Goal: Task Accomplishment & Management: Manage account settings

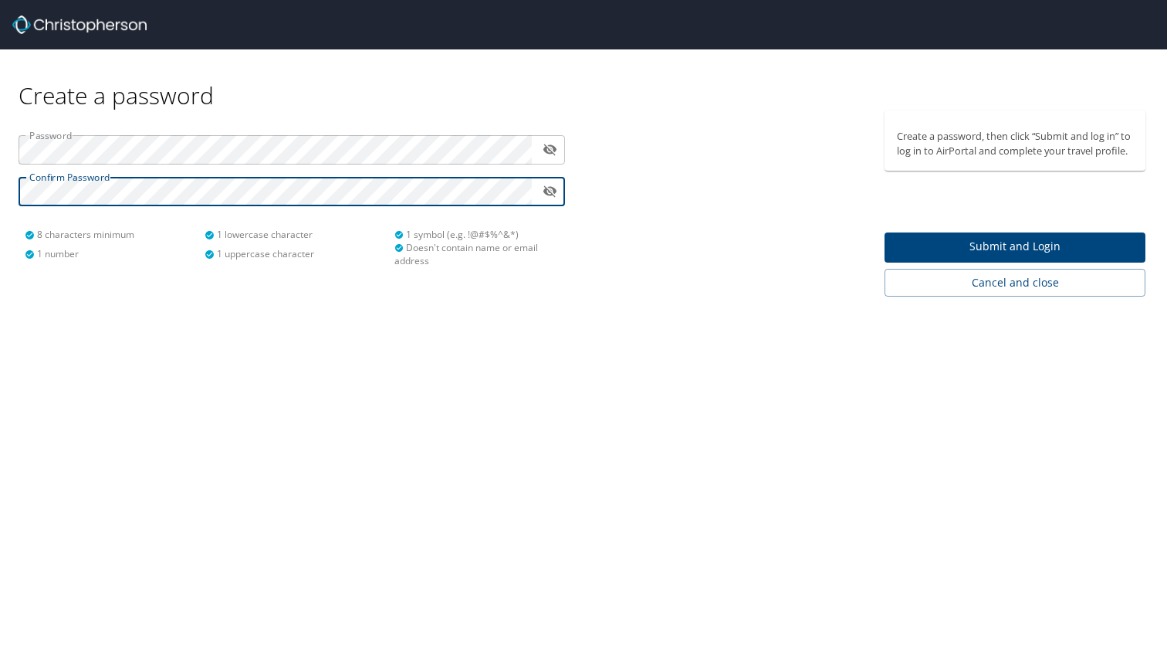
click at [957, 244] on span "Submit and Login" at bounding box center [1015, 246] width 236 height 19
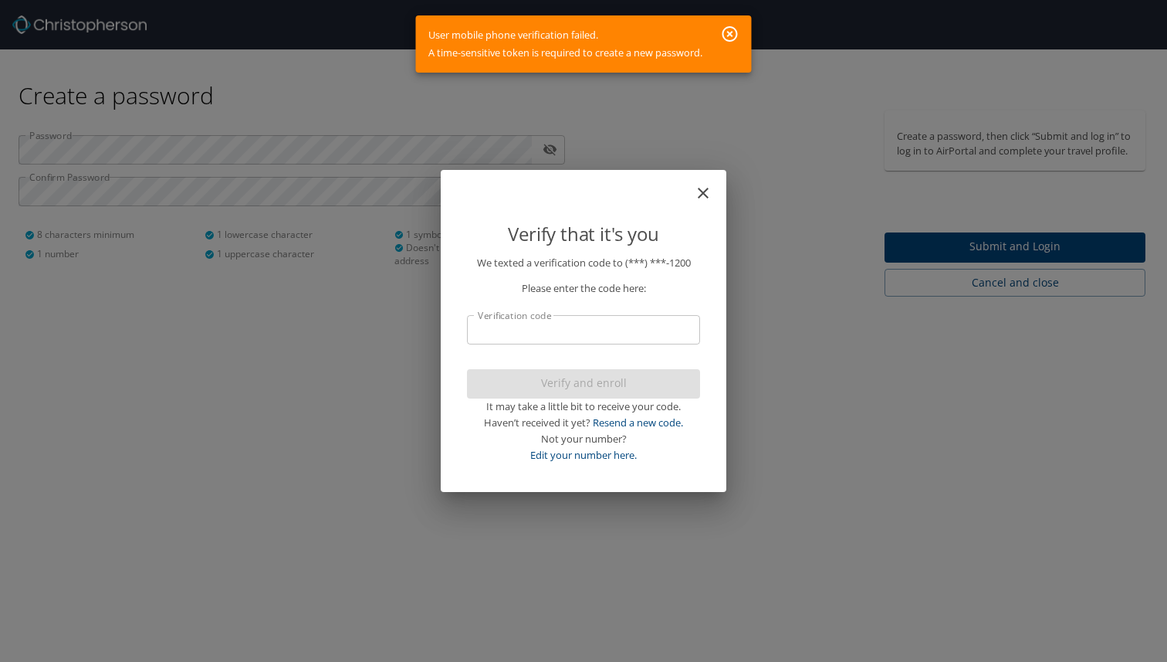
click at [557, 326] on input "Verification code" at bounding box center [583, 329] width 233 height 29
click at [593, 39] on div "User mobile phone verification failed. A time-sensitive token is required to cr…" at bounding box center [565, 44] width 274 height 48
click at [523, 327] on input "Verification code" at bounding box center [583, 329] width 233 height 29
type input "563528"
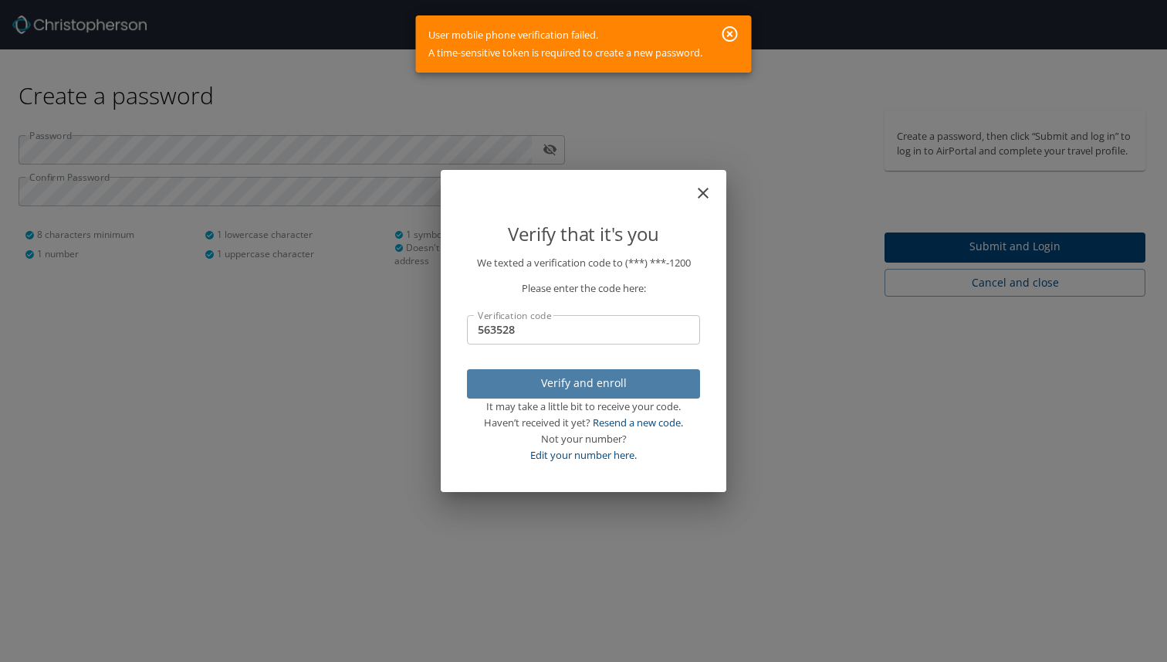
click at [574, 387] on span "Verify and enroll" at bounding box center [583, 383] width 208 height 19
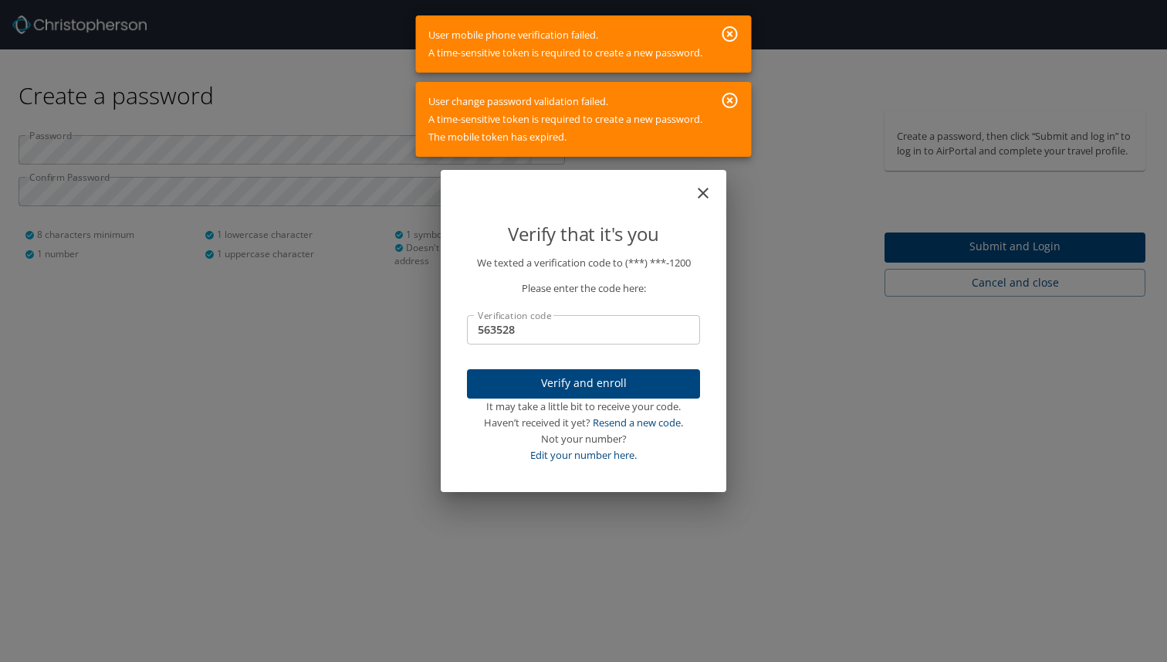
click at [736, 96] on icon "button" at bounding box center [729, 100] width 15 height 15
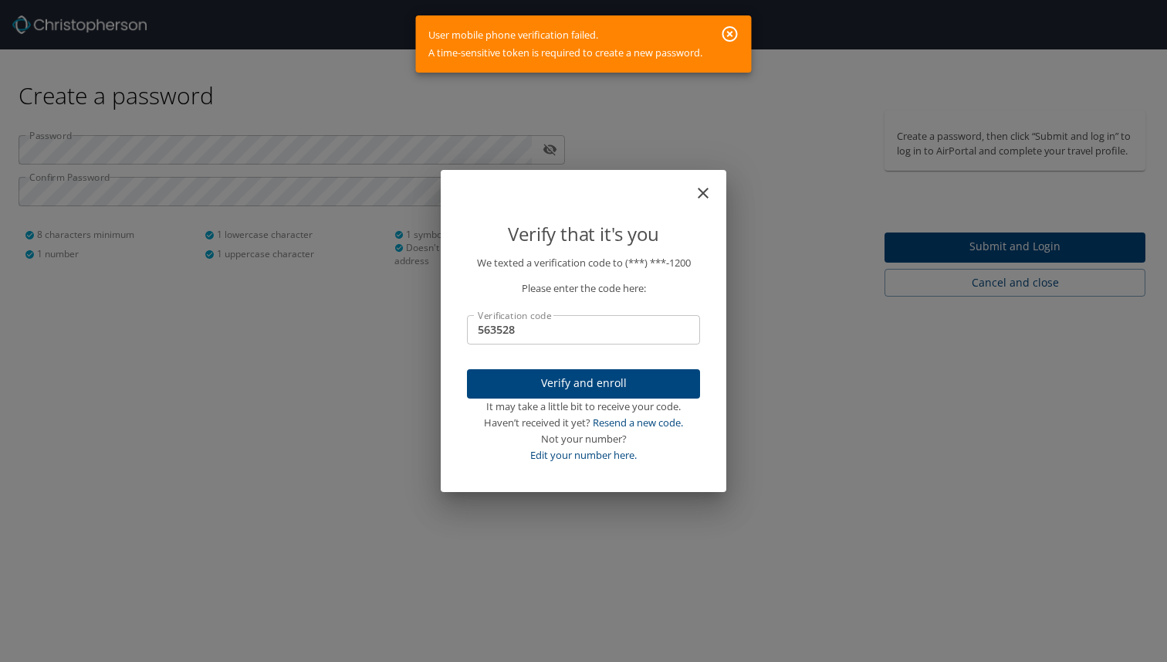
click at [733, 34] on icon "button" at bounding box center [729, 33] width 15 height 15
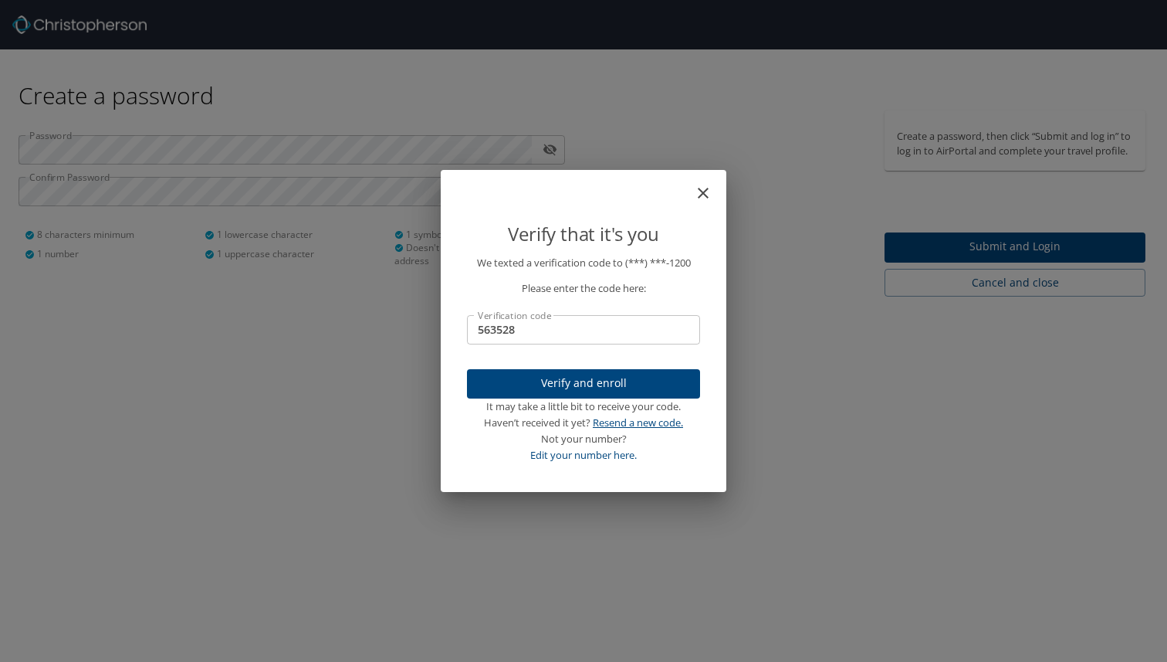
click at [604, 425] on link "Resend a new code." at bounding box center [638, 422] width 90 height 14
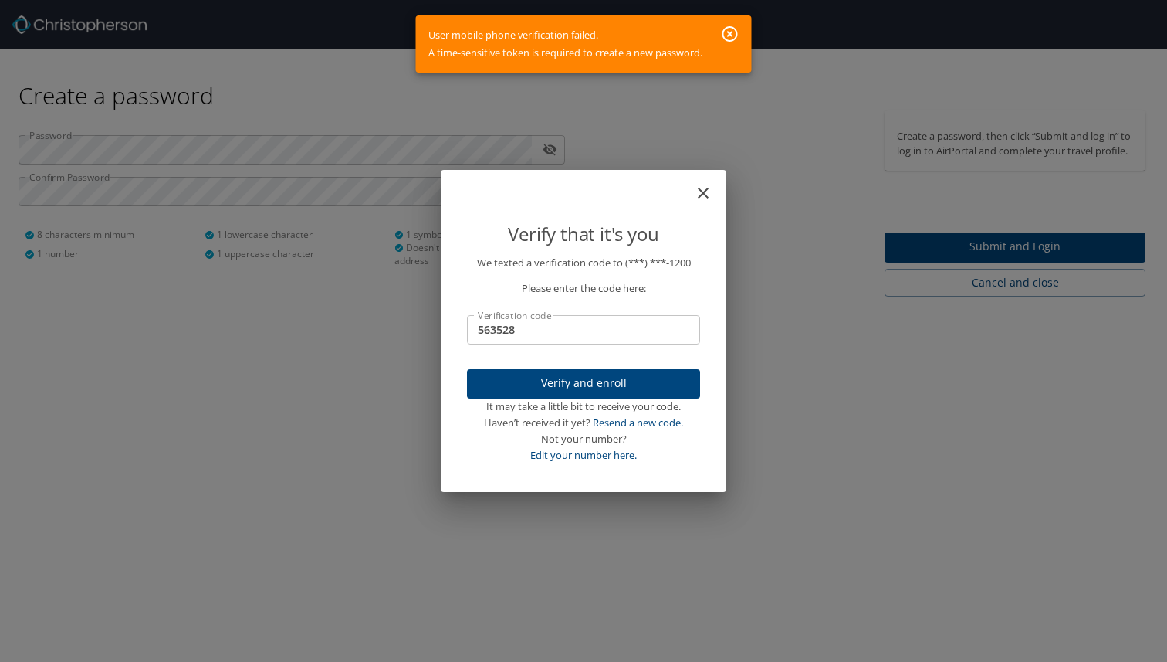
click at [731, 29] on icon "button" at bounding box center [730, 34] width 19 height 19
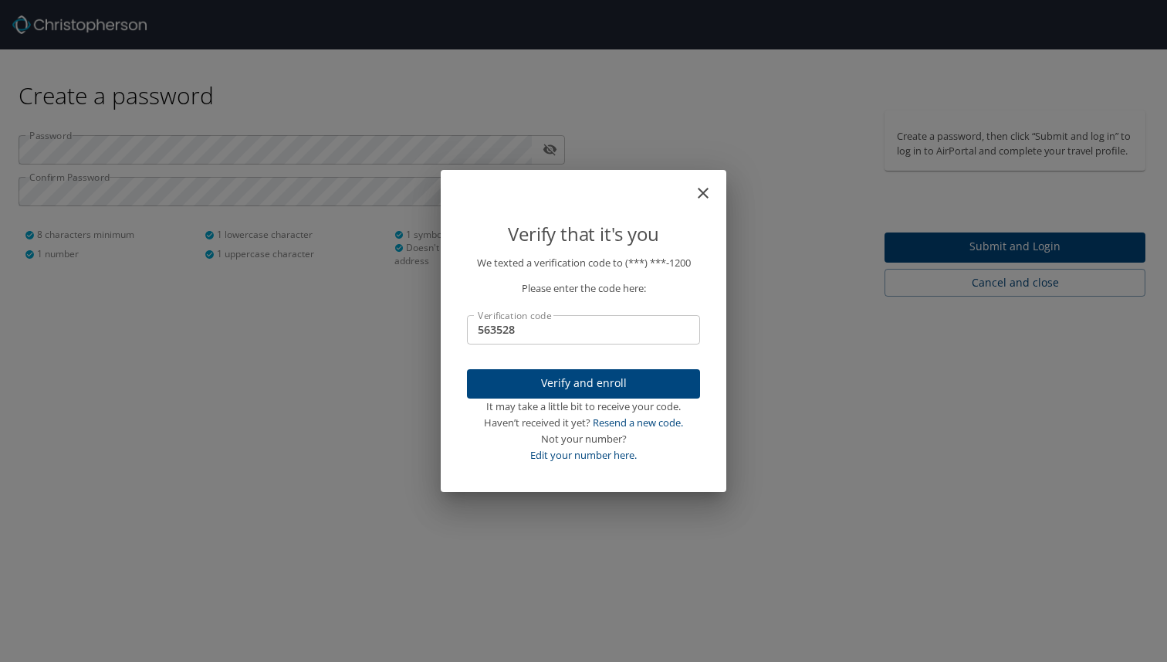
click at [702, 191] on icon "close" at bounding box center [703, 193] width 19 height 19
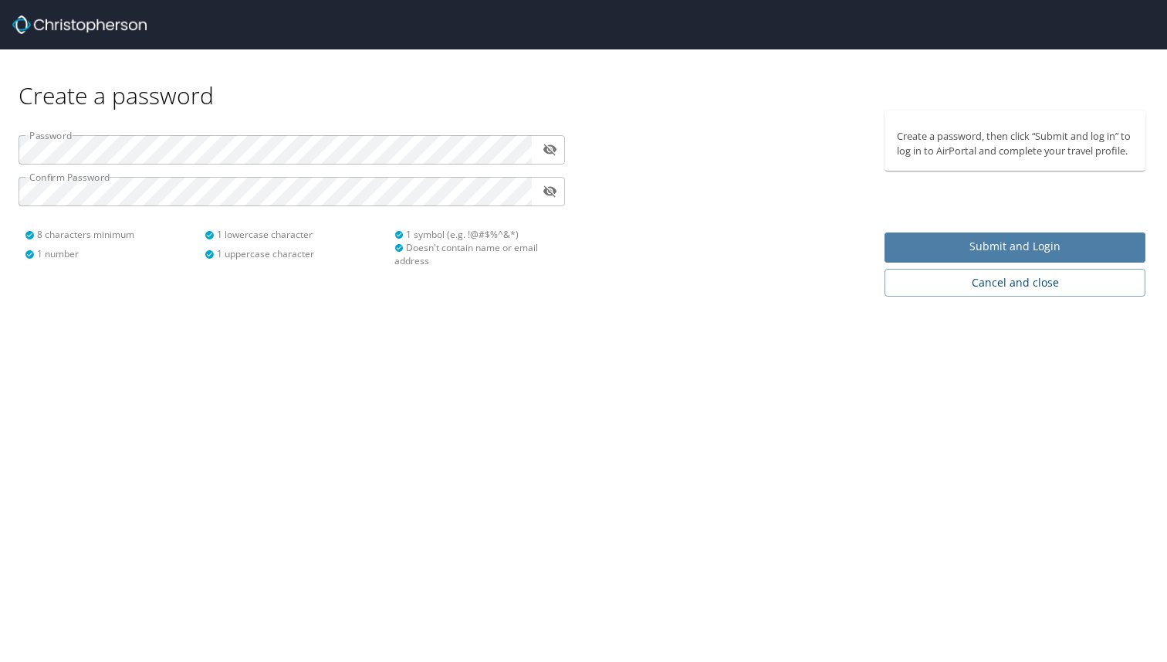
click at [962, 252] on span "Submit and Login" at bounding box center [1015, 246] width 236 height 19
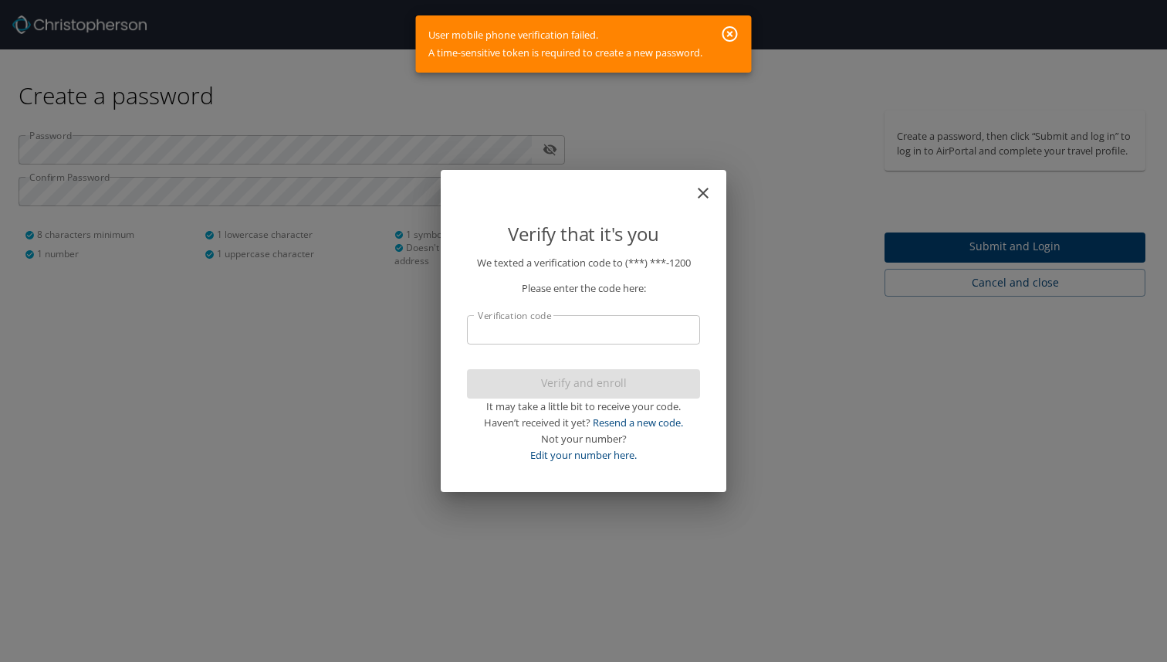
click at [709, 191] on icon "close" at bounding box center [703, 193] width 19 height 19
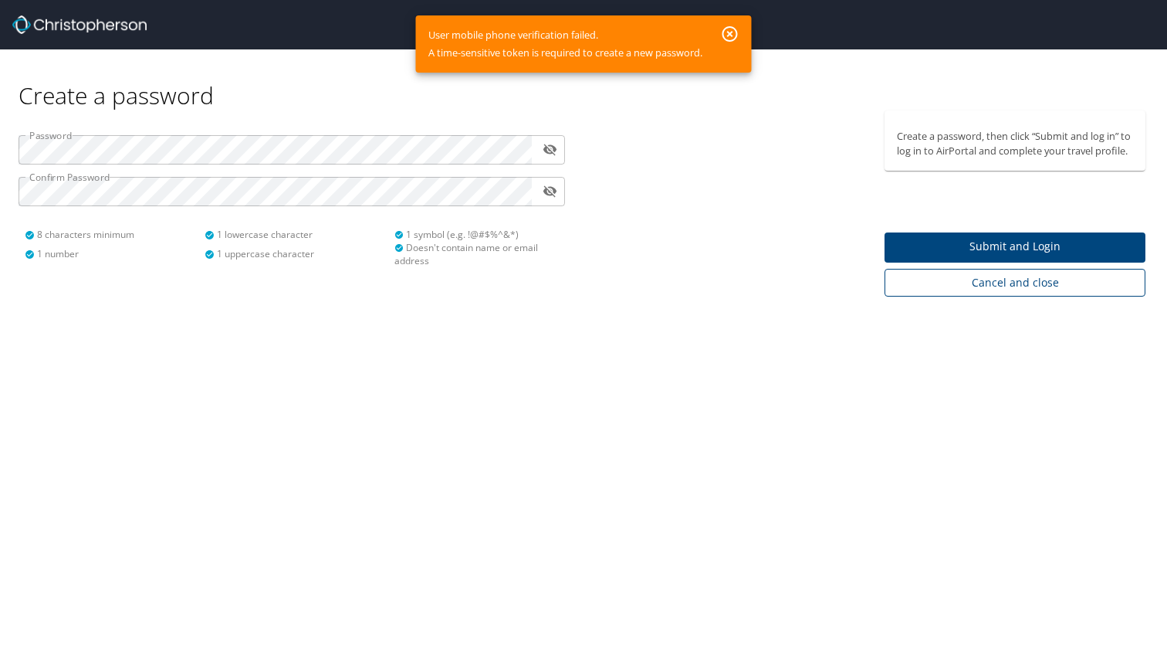
click at [953, 283] on span "Cancel and close" at bounding box center [1015, 282] width 236 height 19
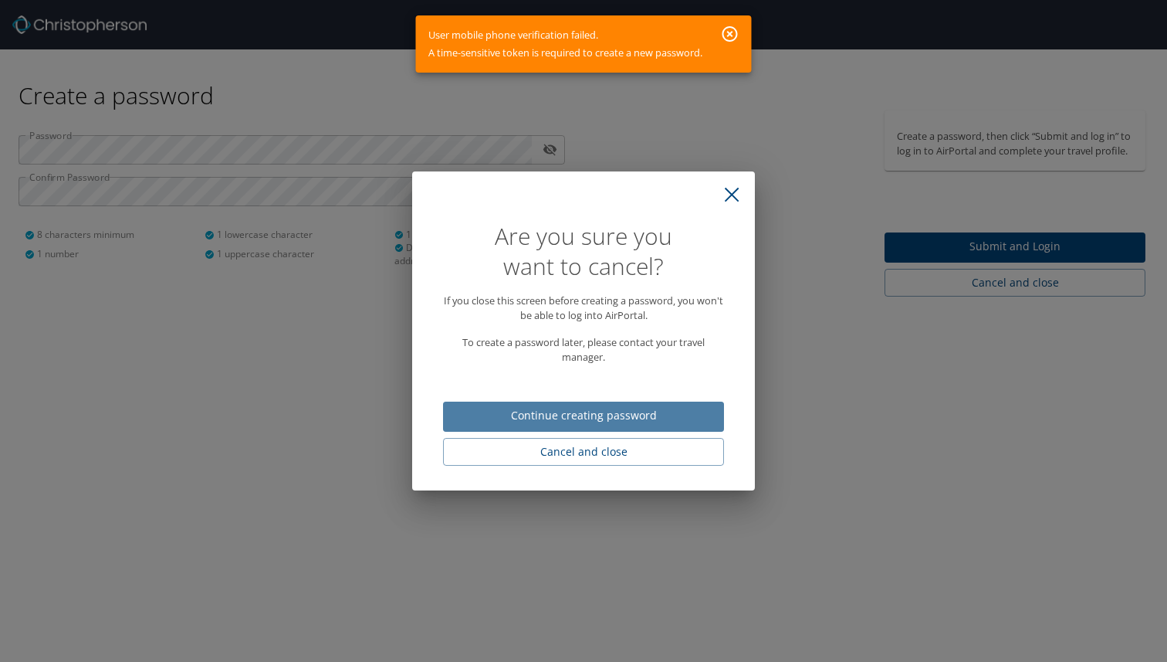
click at [574, 426] on button "Continue creating password" at bounding box center [583, 416] width 281 height 30
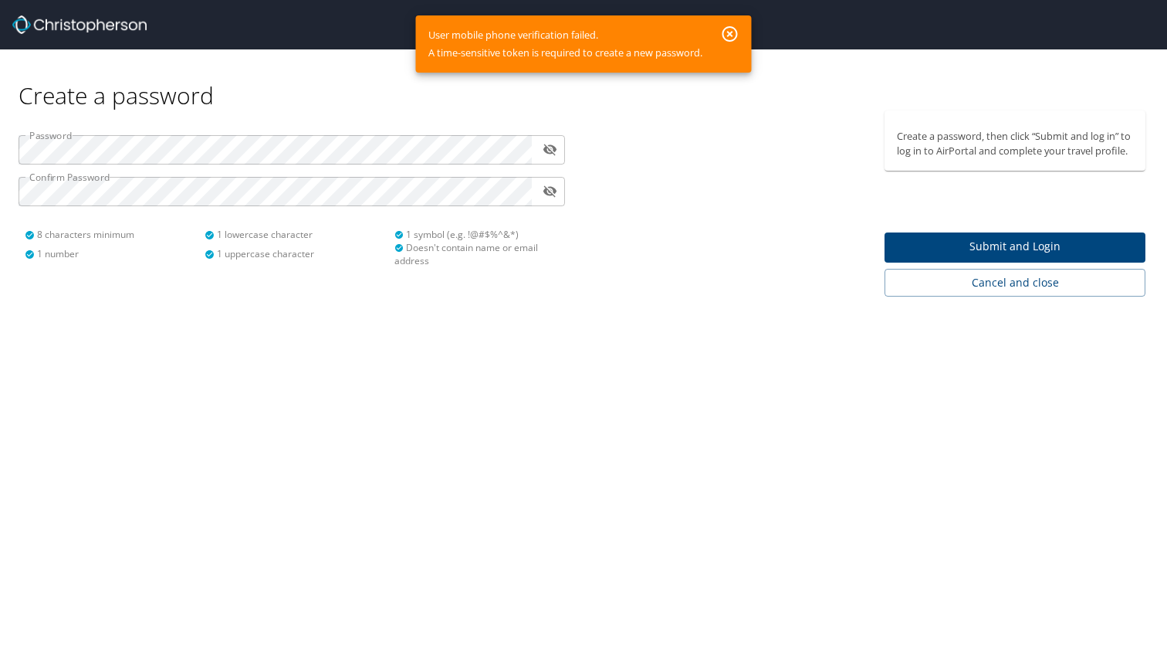
click at [541, 48] on div "User mobile phone verification failed. A time-sensitive token is required to cr…" at bounding box center [565, 44] width 274 height 48
click at [733, 36] on icon "button" at bounding box center [729, 33] width 15 height 15
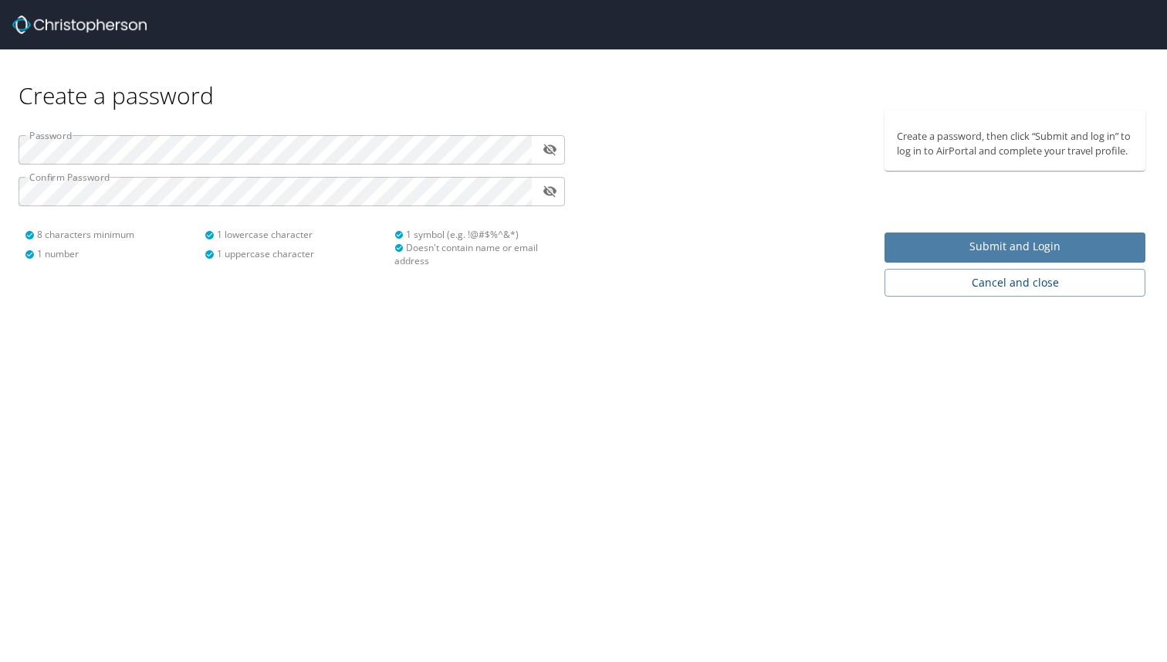
click at [987, 241] on span "Submit and Login" at bounding box center [1015, 246] width 236 height 19
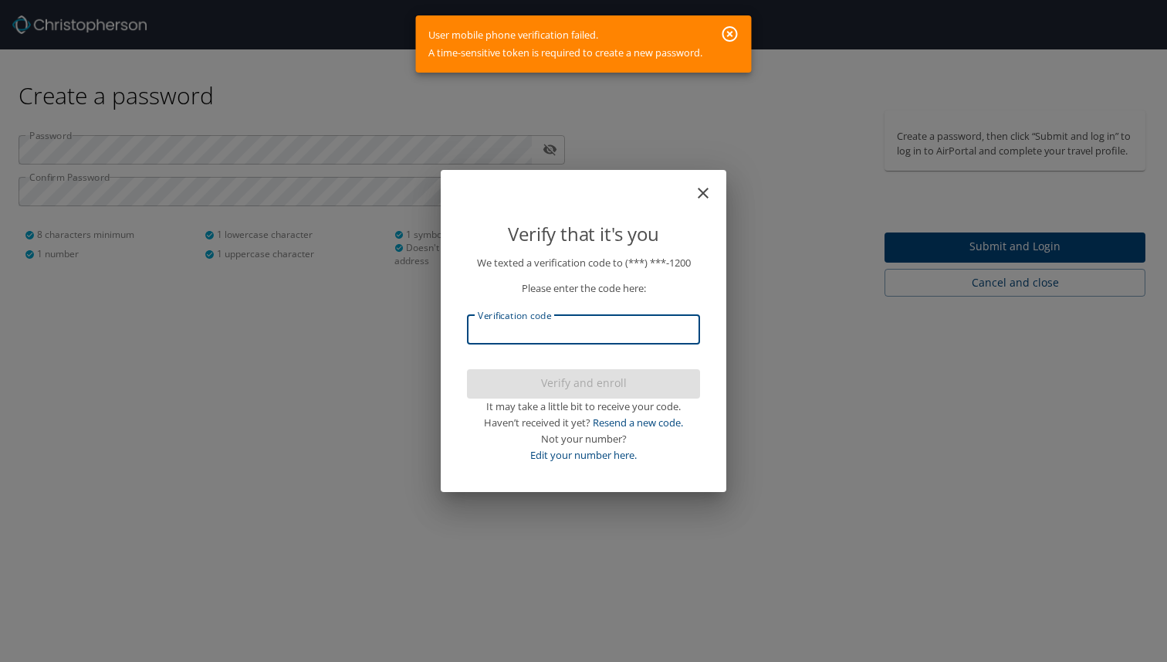
click at [538, 322] on input "Verification code" at bounding box center [583, 329] width 233 height 29
click at [505, 389] on div "Verify and enroll It may take a little bit to receive your code. Haven’t receiv…" at bounding box center [583, 416] width 233 height 94
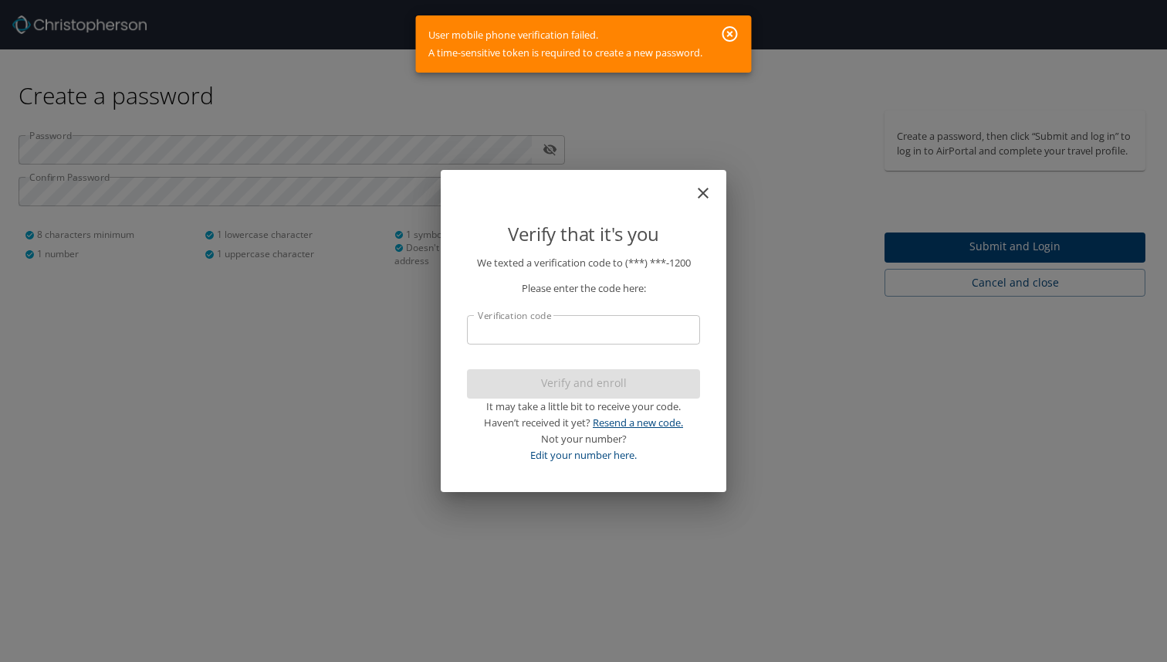
click at [631, 426] on link "Resend a new code." at bounding box center [638, 422] width 90 height 14
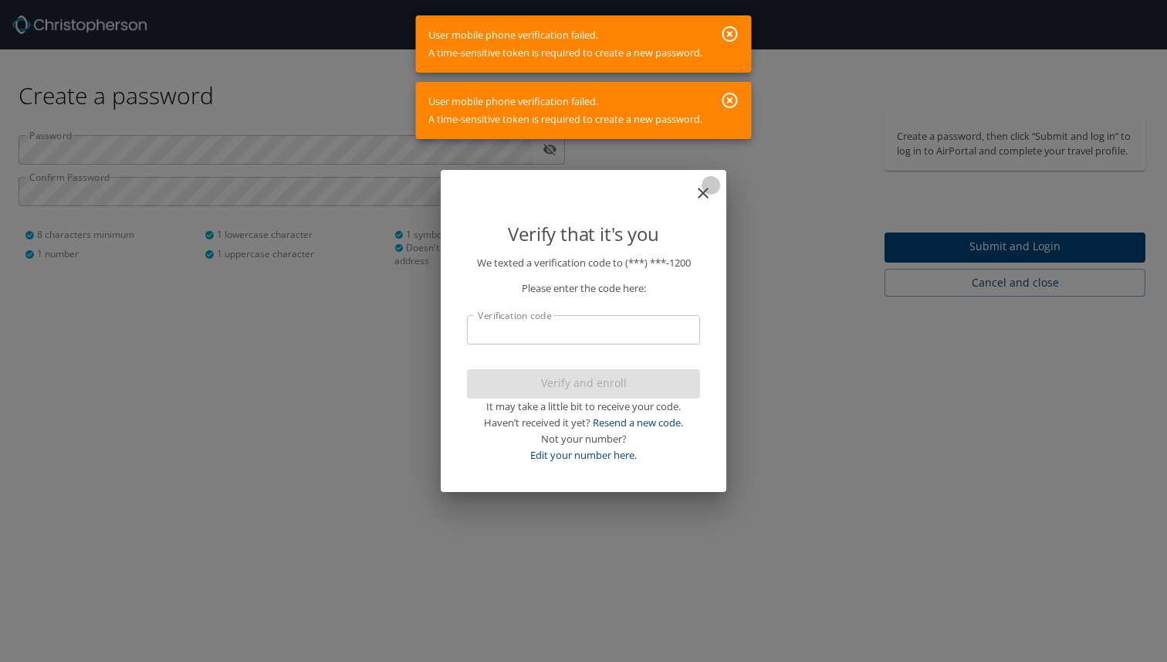
click at [699, 184] on icon "close" at bounding box center [703, 193] width 19 height 19
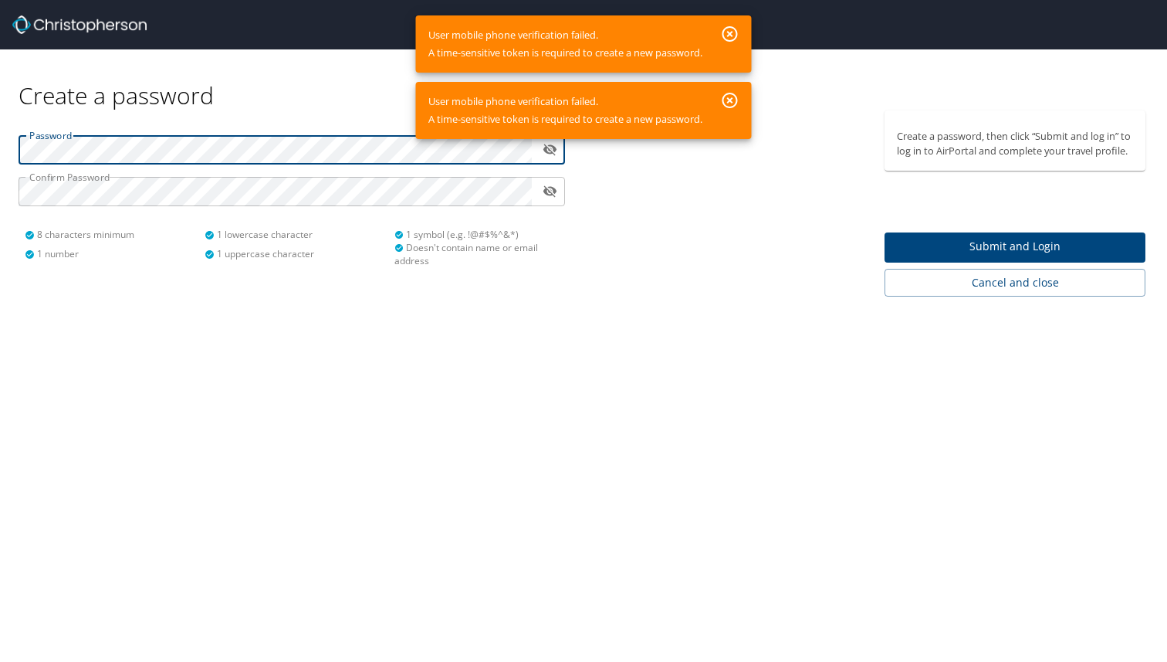
click at [543, 148] on icon "toggle password visibility" at bounding box center [550, 149] width 15 height 15
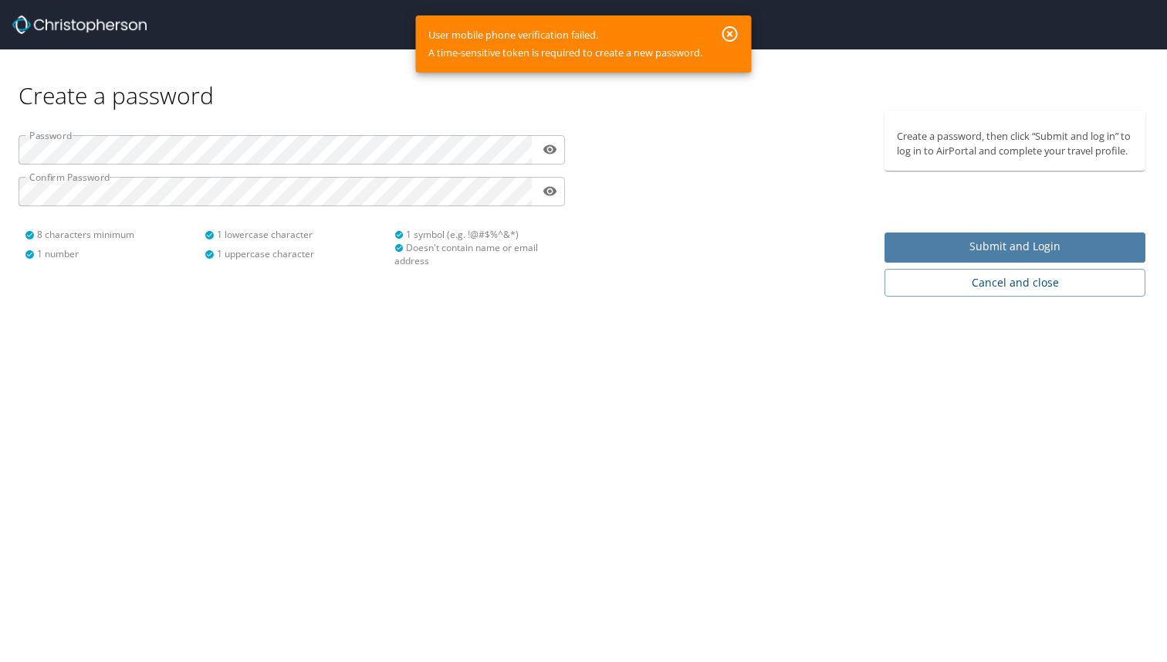
click at [981, 245] on span "Submit and Login" at bounding box center [1015, 246] width 236 height 19
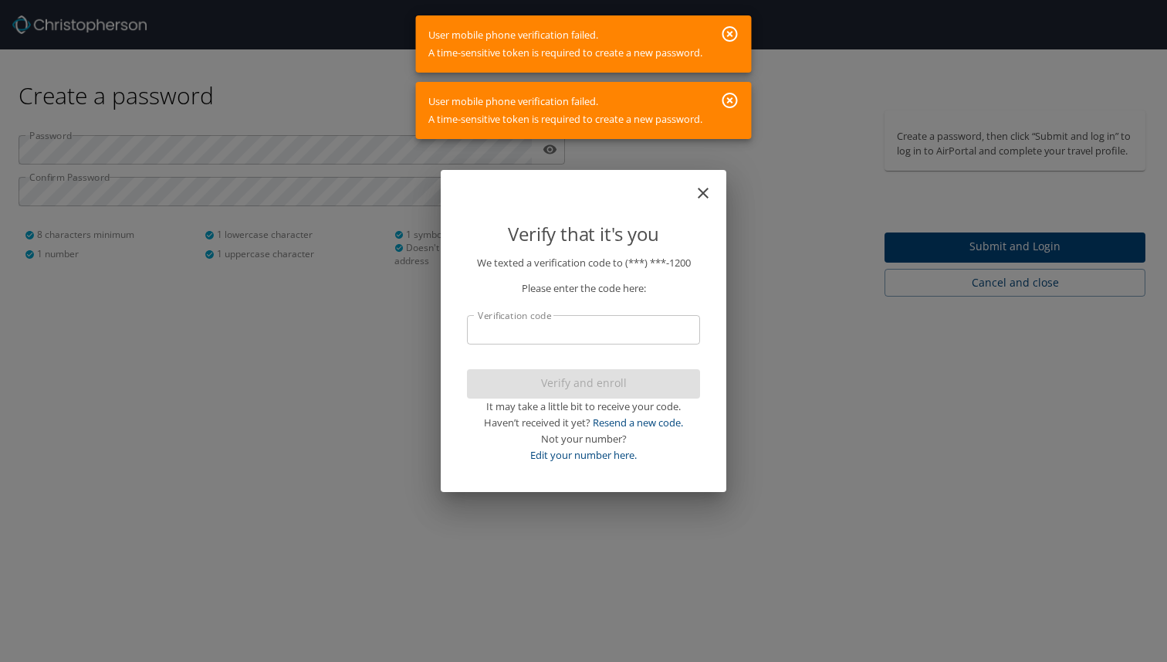
click at [515, 338] on input "Verification code" at bounding box center [583, 329] width 233 height 29
click at [679, 293] on p "Please enter the code here:" at bounding box center [583, 288] width 233 height 16
click at [654, 419] on link "Resend a new code." at bounding box center [638, 422] width 90 height 14
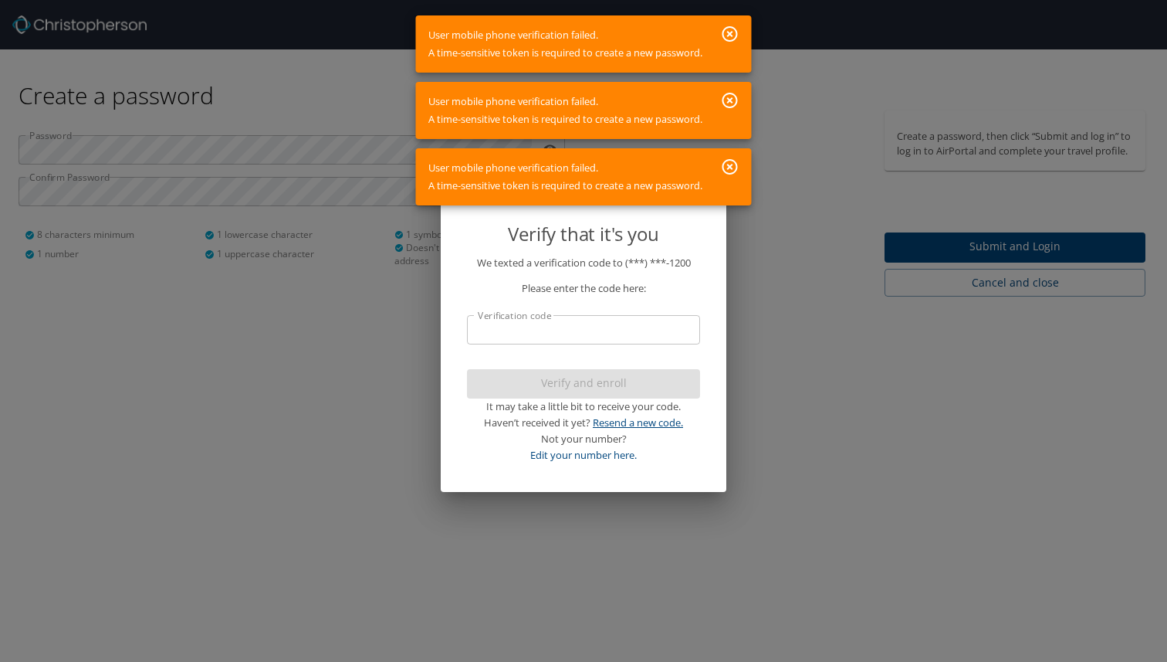
click at [654, 419] on link "Resend a new code." at bounding box center [638, 422] width 90 height 14
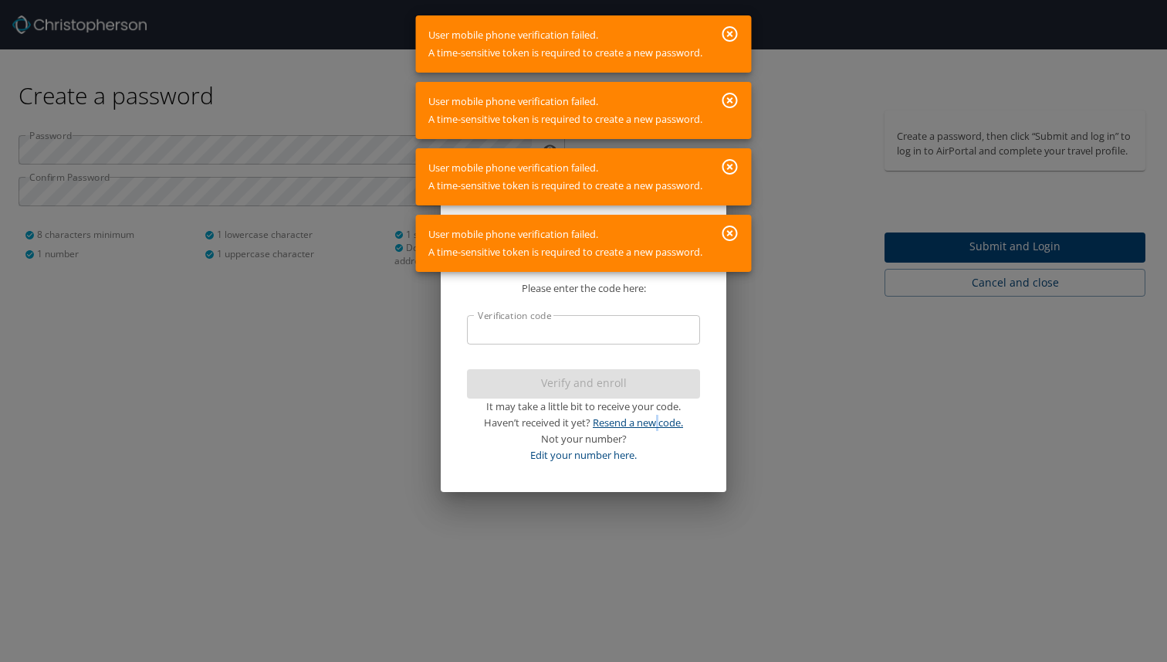
click at [654, 419] on link "Resend a new code." at bounding box center [638, 422] width 90 height 14
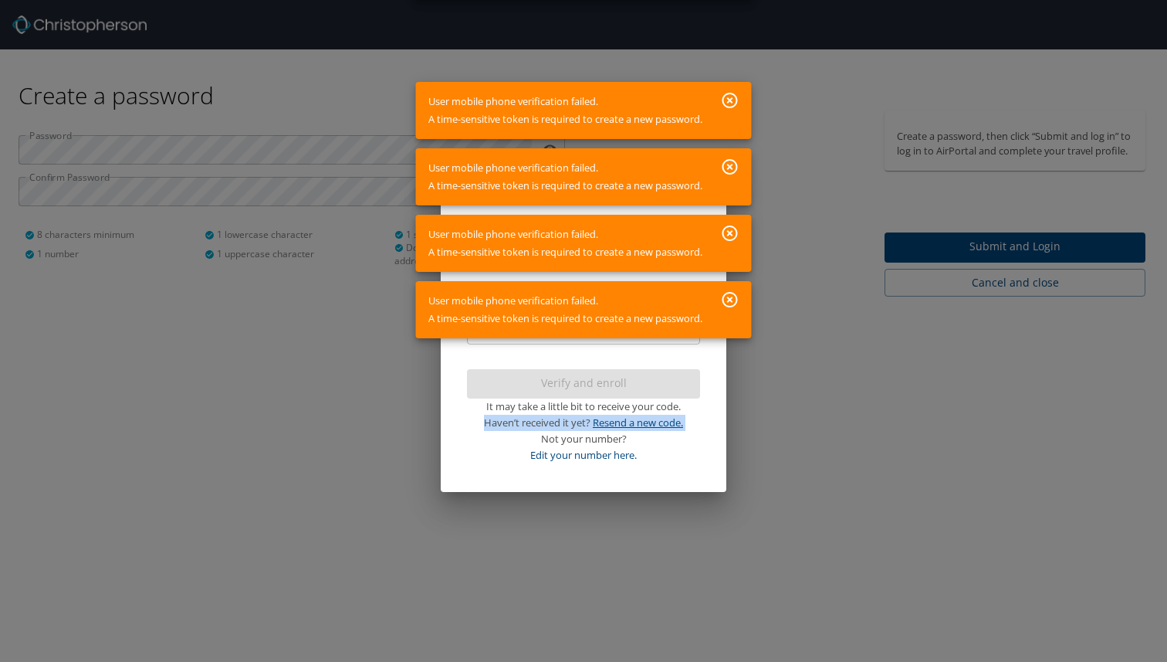
click at [654, 419] on link "Resend a new code." at bounding box center [638, 422] width 90 height 14
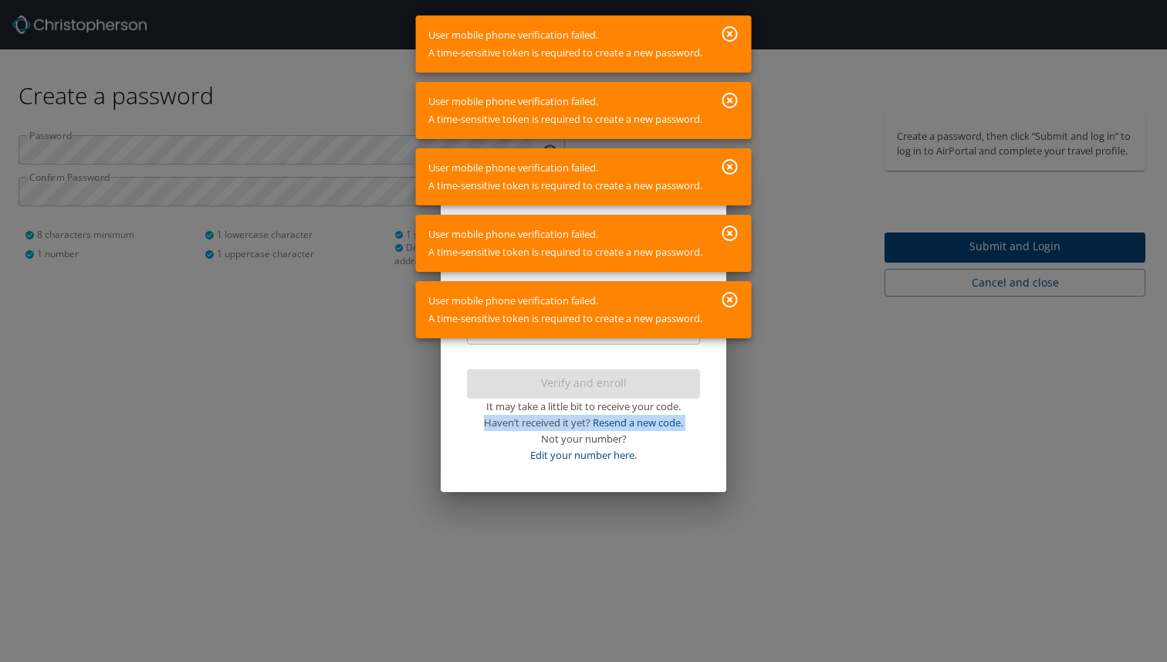
click at [730, 299] on icon "button" at bounding box center [729, 299] width 15 height 15
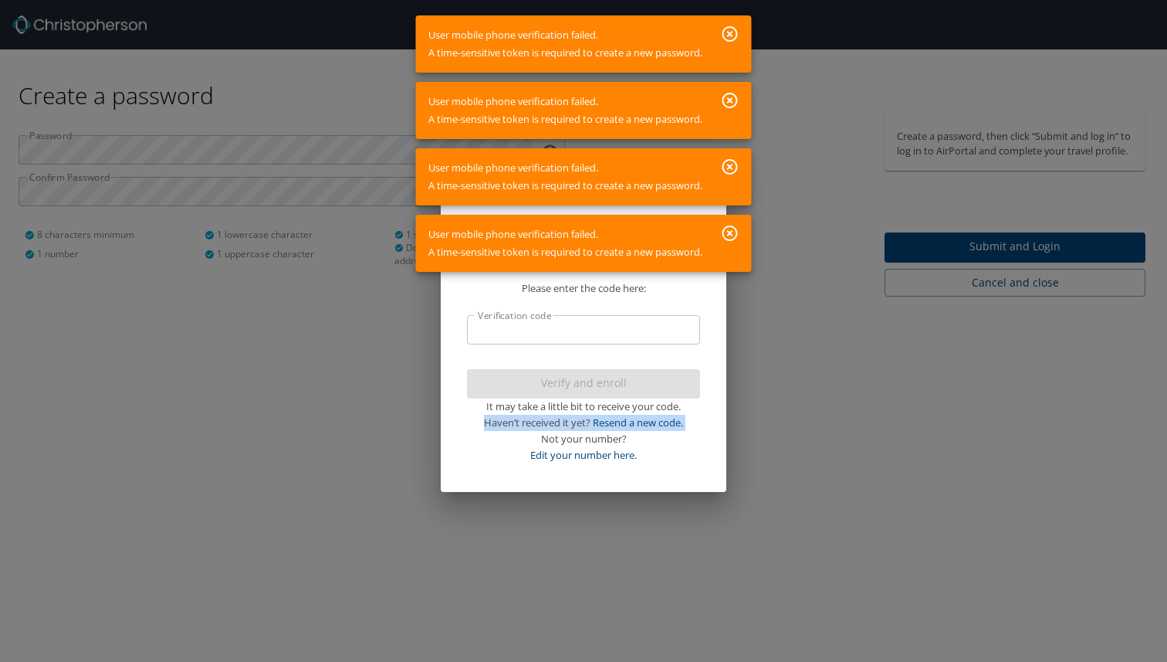
click at [730, 226] on icon "button" at bounding box center [729, 232] width 15 height 15
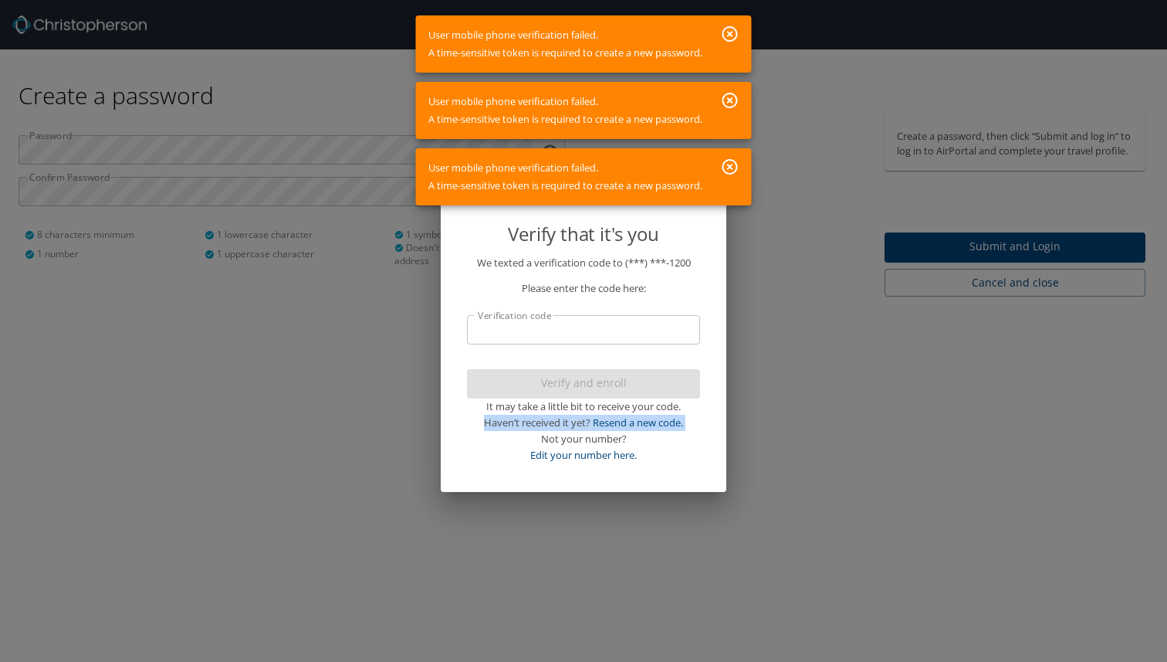
click at [729, 165] on icon "button" at bounding box center [729, 166] width 15 height 15
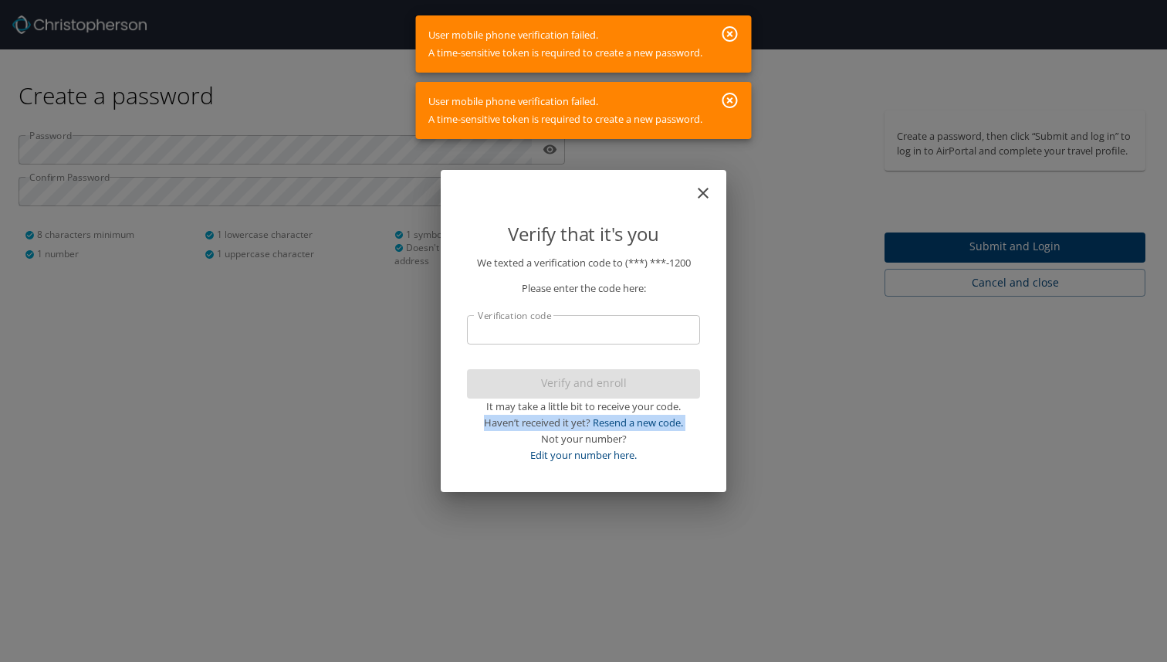
click at [733, 101] on icon "button" at bounding box center [729, 100] width 15 height 15
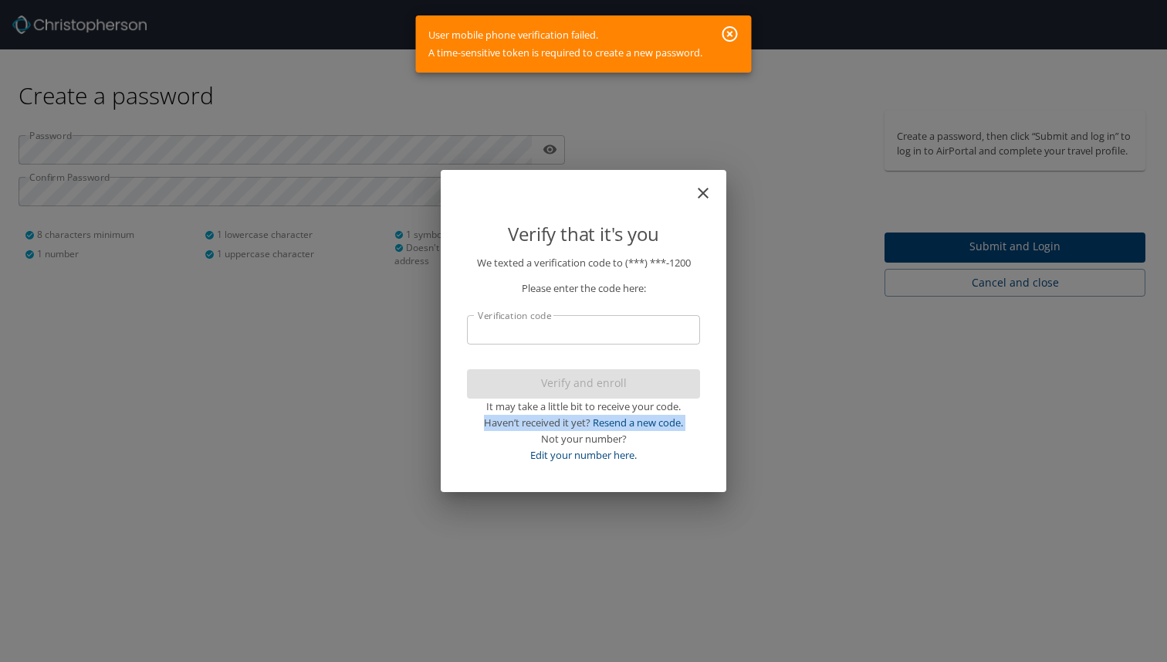
click at [735, 39] on icon "button" at bounding box center [729, 33] width 15 height 15
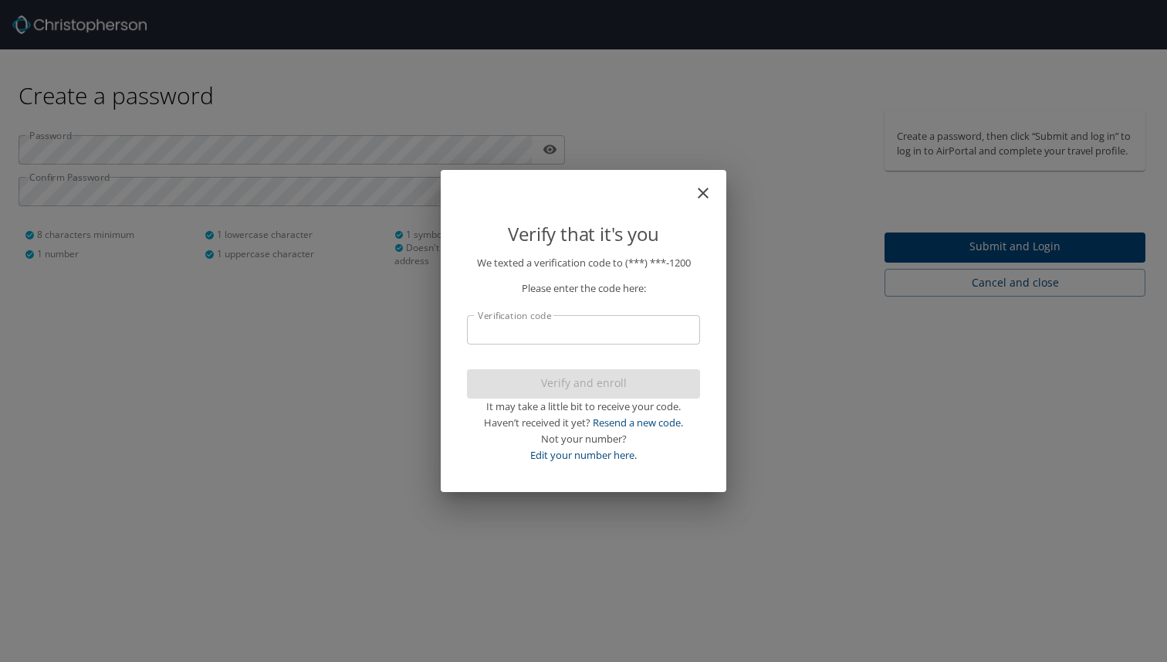
click at [608, 375] on div "Verify and enroll It may take a little bit to receive your code. Haven’t receiv…" at bounding box center [583, 416] width 233 height 94
click at [580, 340] on input "Verification code" at bounding box center [583, 329] width 233 height 29
click at [604, 455] on link "Edit your number here." at bounding box center [583, 455] width 107 height 14
select select "US"
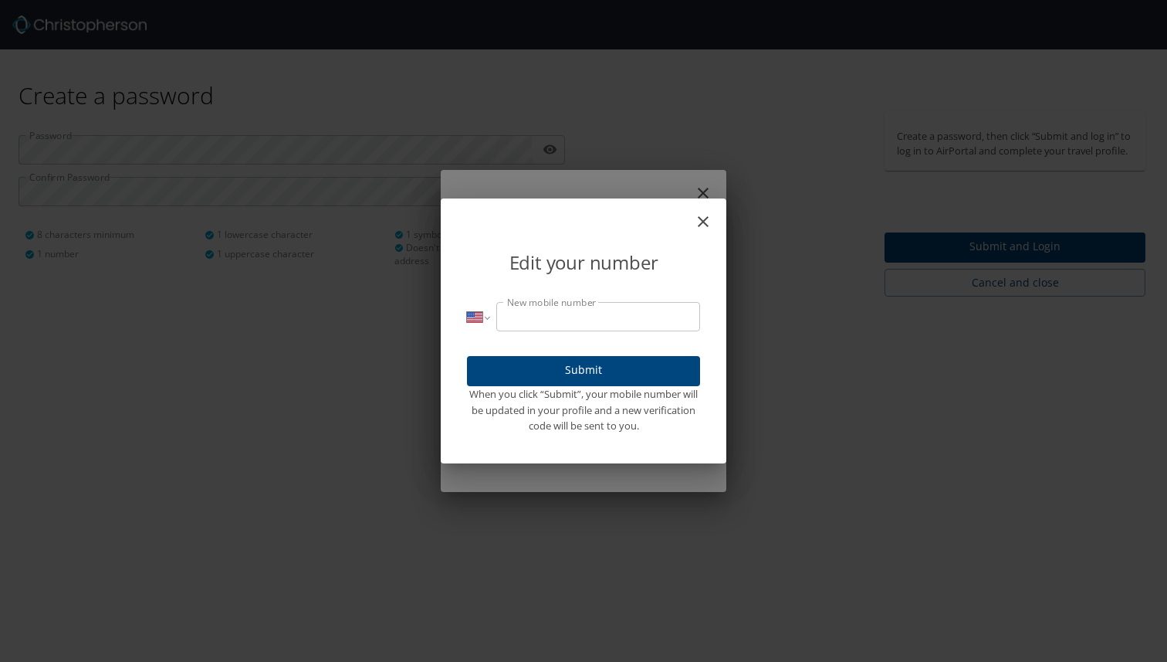
click at [628, 322] on input "New mobile number" at bounding box center [598, 316] width 204 height 29
type input "(301) 978-1200"
click at [630, 381] on button "Submit" at bounding box center [583, 371] width 233 height 30
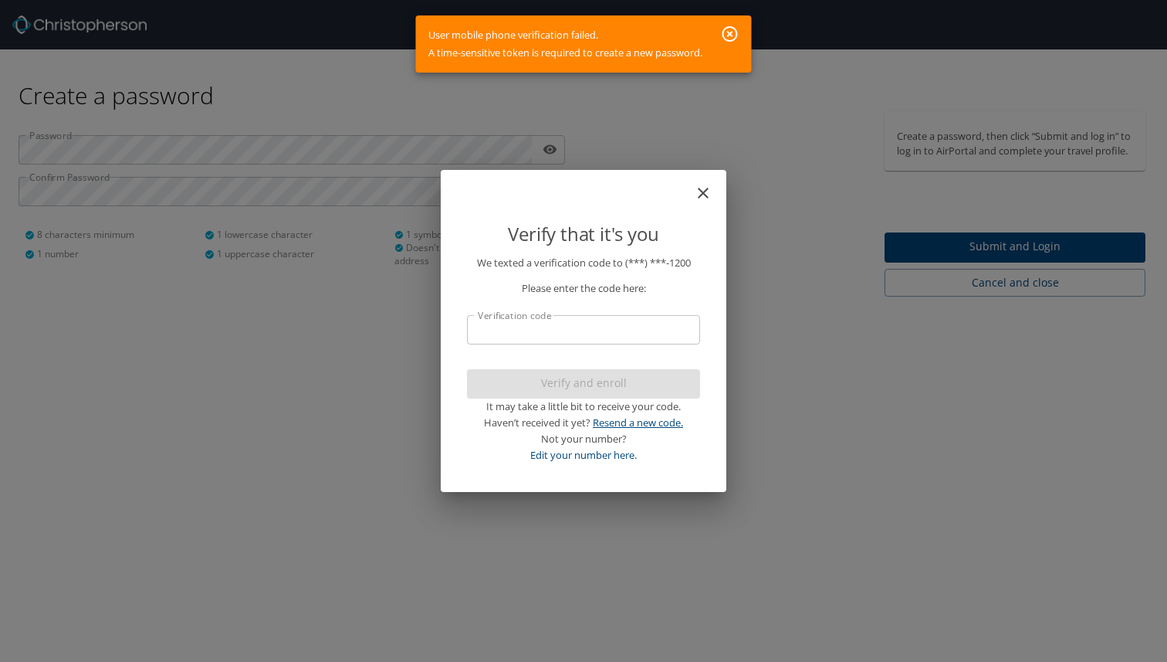
click at [623, 424] on link "Resend a new code." at bounding box center [638, 422] width 90 height 14
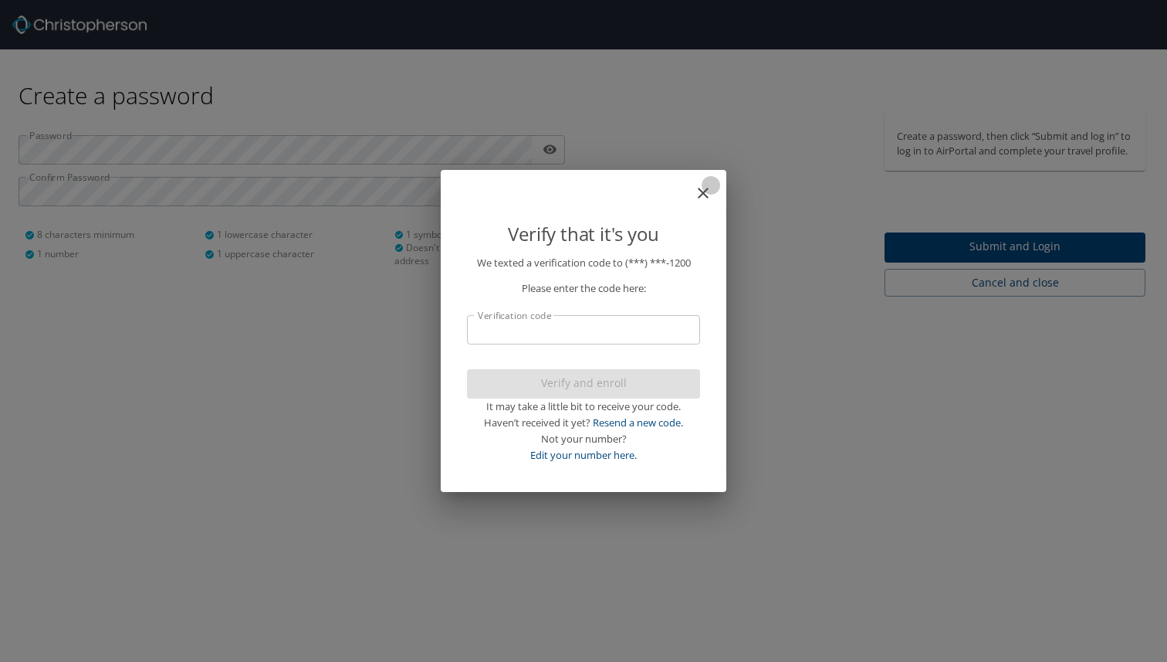
click at [705, 197] on icon "close" at bounding box center [703, 193] width 19 height 19
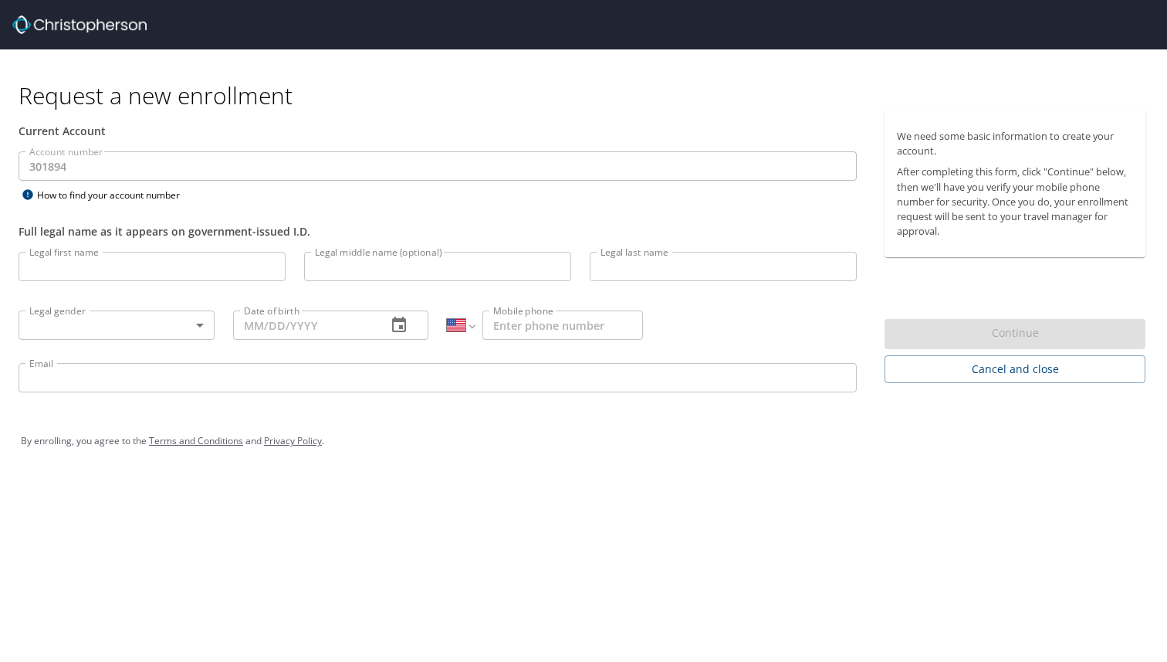
select select "US"
click at [140, 257] on input "Legal first name" at bounding box center [152, 266] width 267 height 29
type input "[PERSON_NAME]"
click at [416, 276] on input "Legal middle name (optional)" at bounding box center [437, 266] width 267 height 29
type input "[PERSON_NAME]"
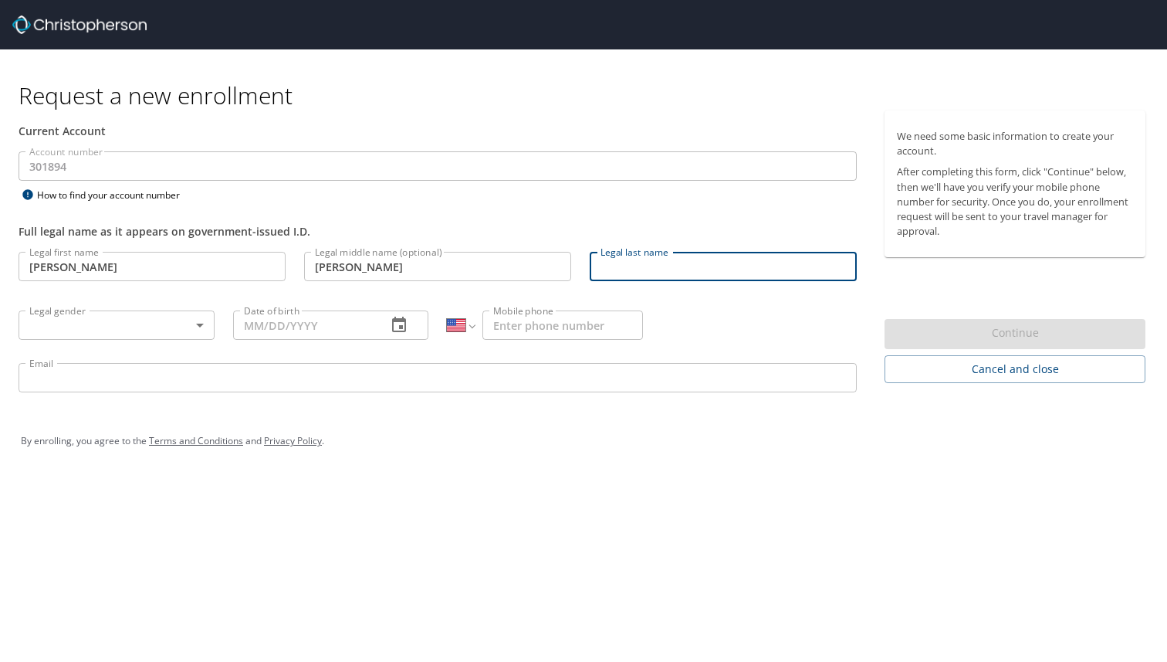
click at [662, 269] on input "Legal last name" at bounding box center [723, 266] width 267 height 29
type input "Feolo"
click at [132, 303] on div "Legal gender ​ Legal gender" at bounding box center [116, 324] width 215 height 59
click at [90, 322] on body "Request a new enrollment Current Account Account number 301894 Account number H…" at bounding box center [583, 331] width 1167 height 662
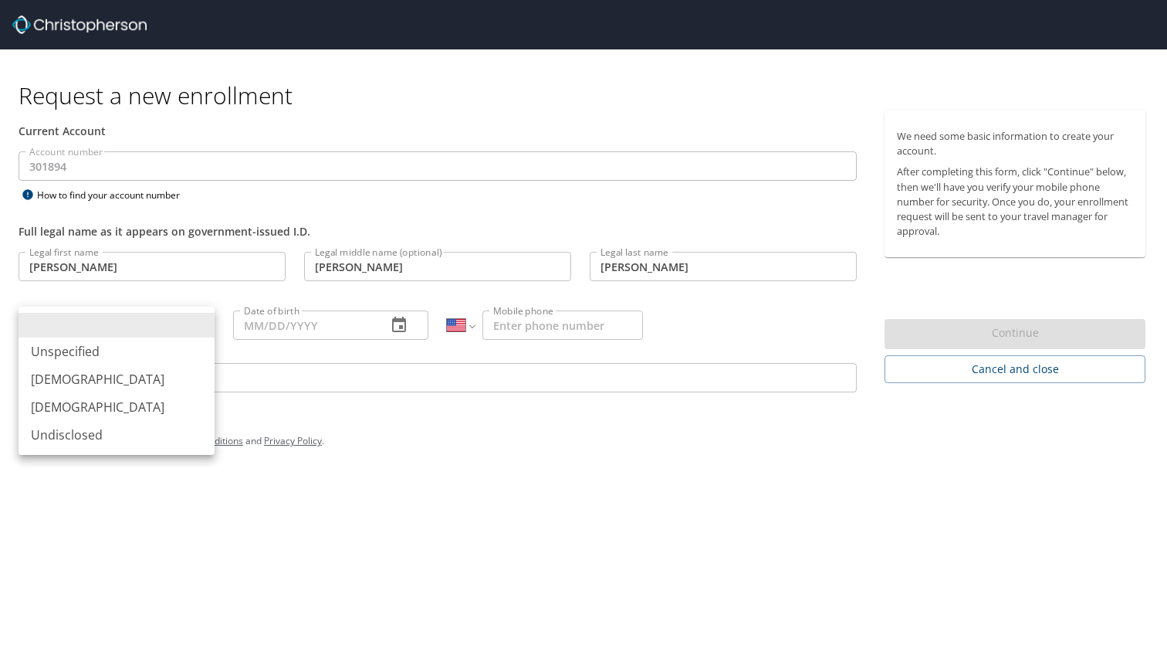
click at [92, 381] on li "Male" at bounding box center [117, 379] width 196 height 28
type input "Male"
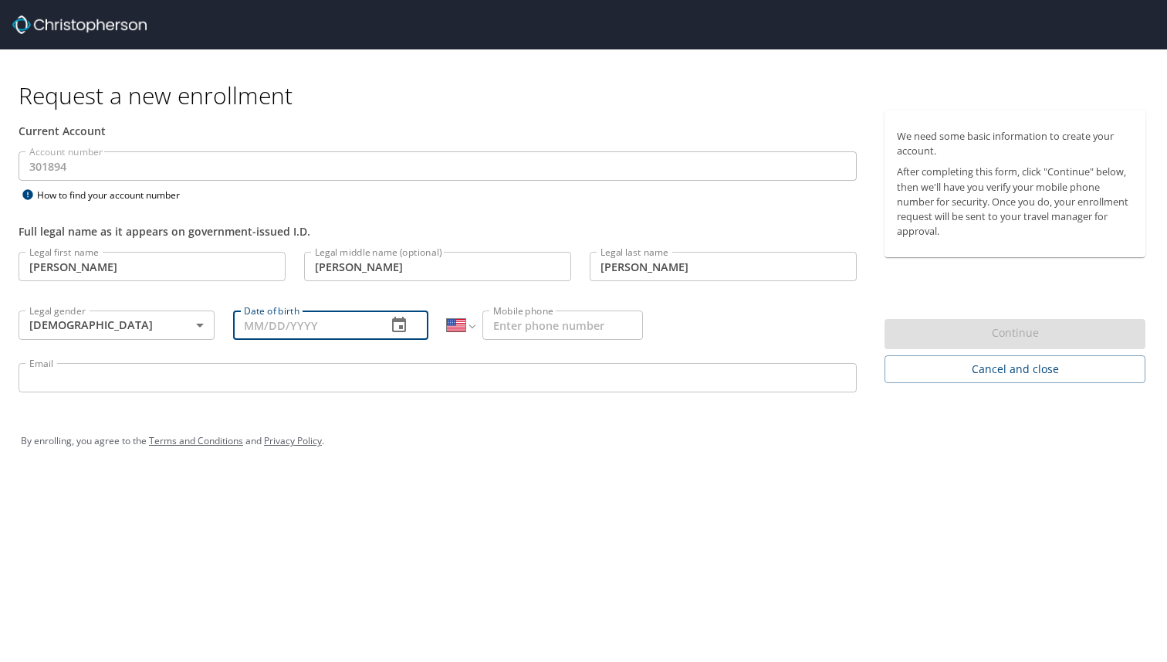
click at [325, 330] on input "Date of birth" at bounding box center [304, 324] width 142 height 29
type input "04/30/1994"
click at [546, 330] on input "Mobile phone" at bounding box center [562, 324] width 161 height 29
type input "(301) 978-1200"
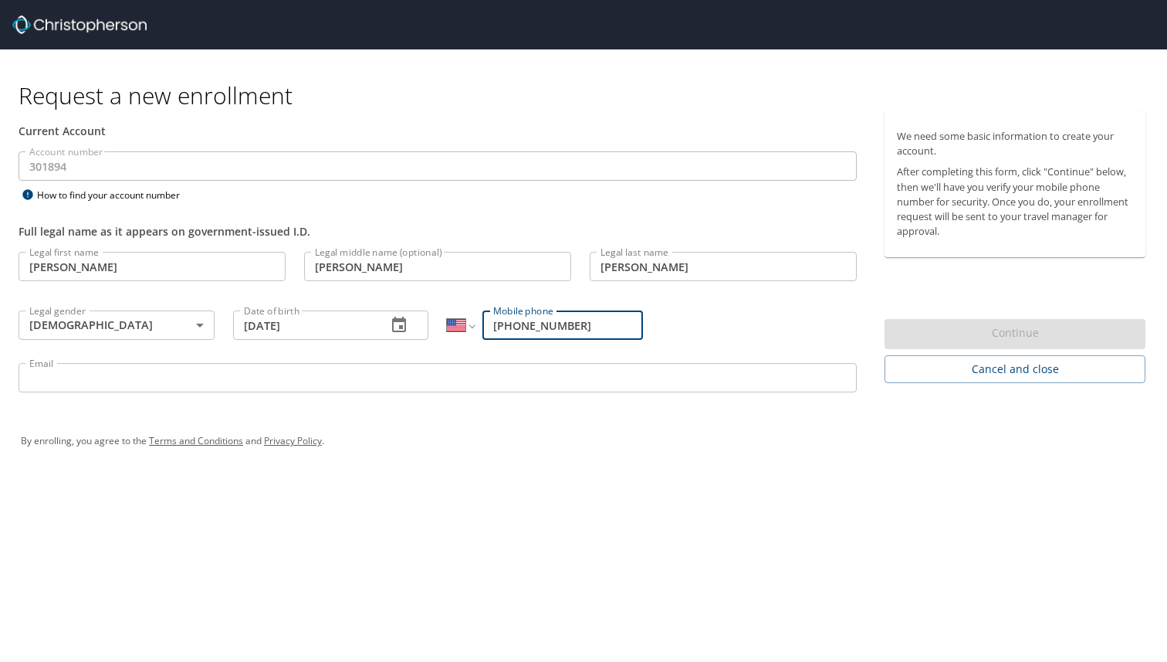
click at [420, 373] on input "Email" at bounding box center [438, 377] width 838 height 29
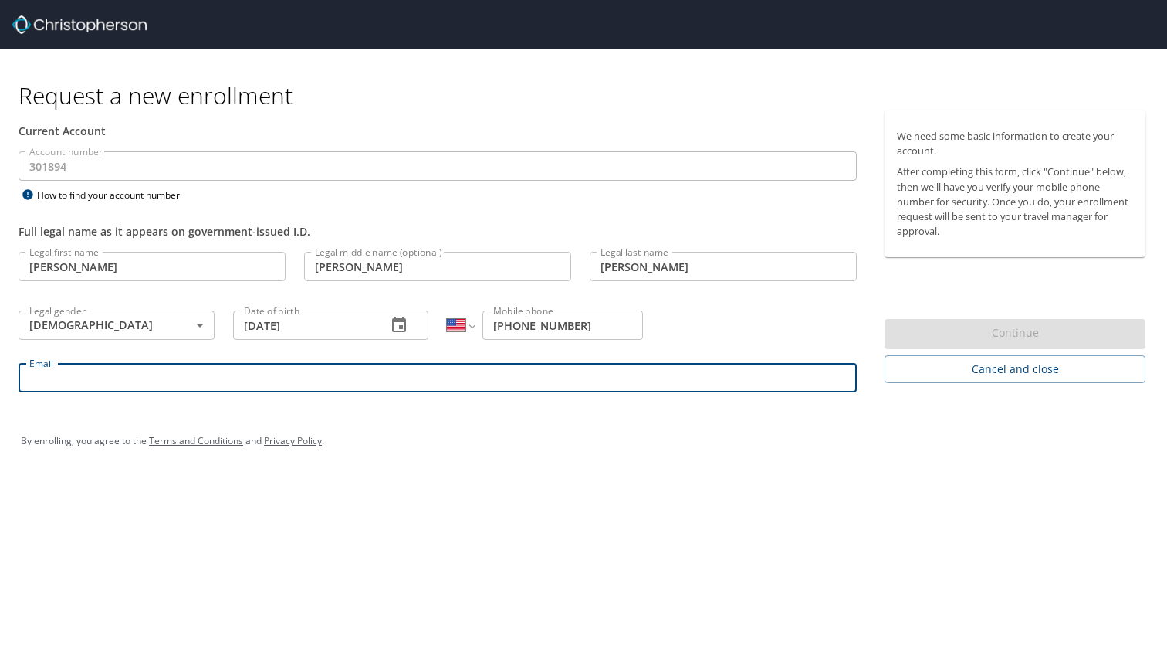
type input "adrian.feolo@usskiandsnowboard.org"
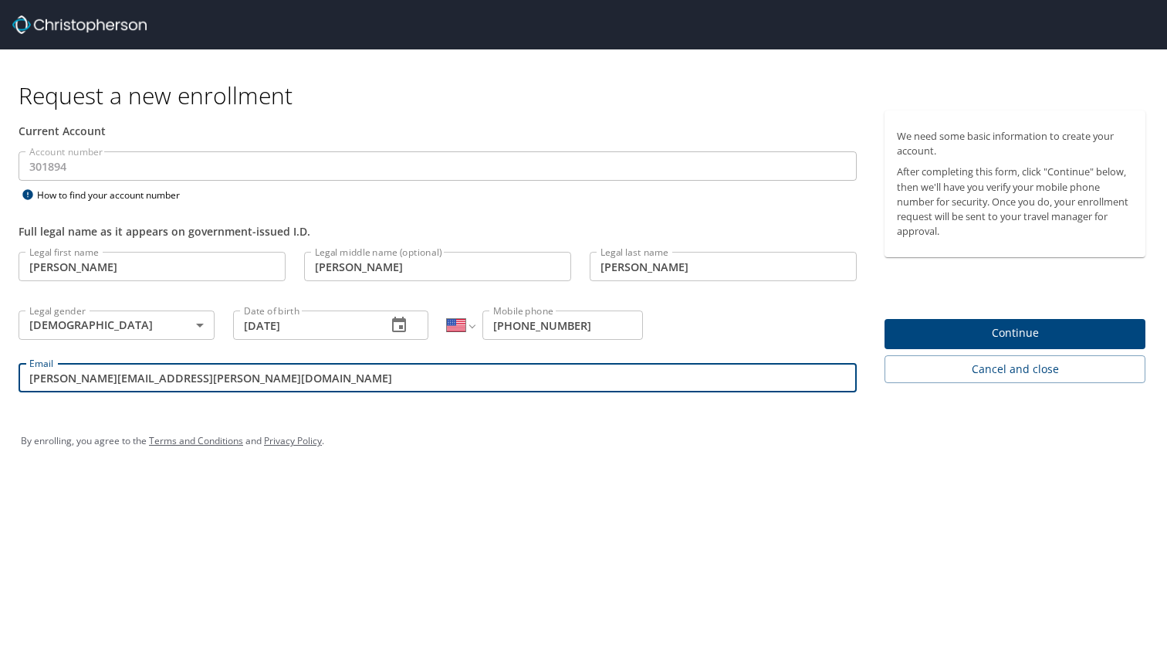
click at [1013, 325] on span "Continue" at bounding box center [1015, 332] width 236 height 19
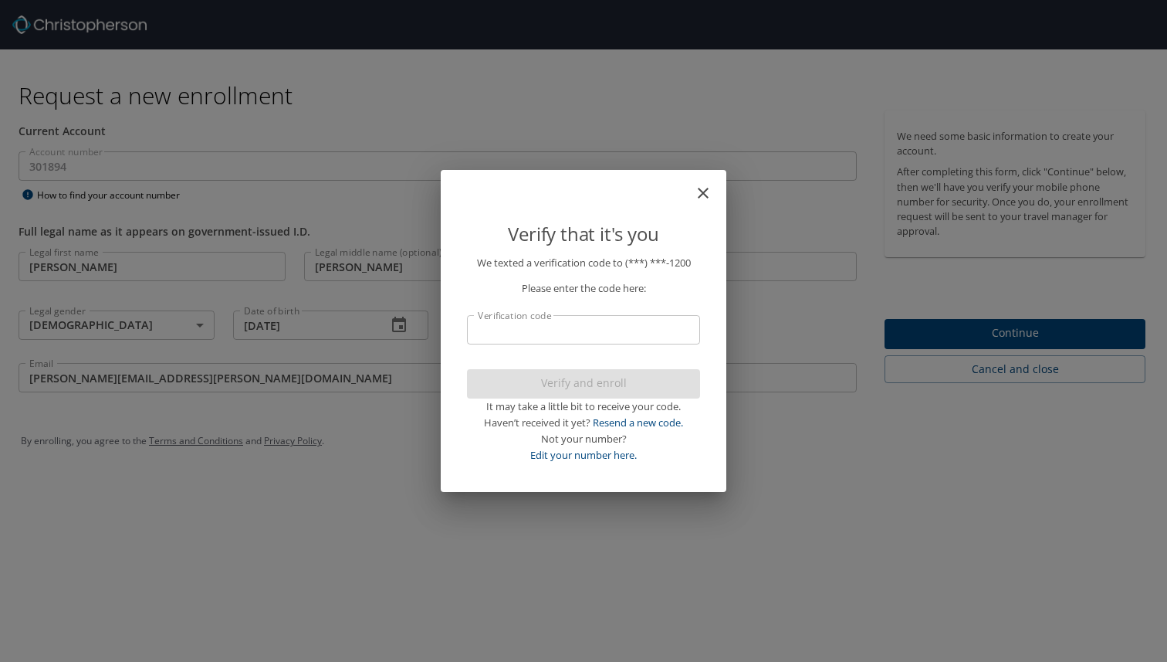
click at [512, 330] on input "Verification code" at bounding box center [583, 329] width 233 height 29
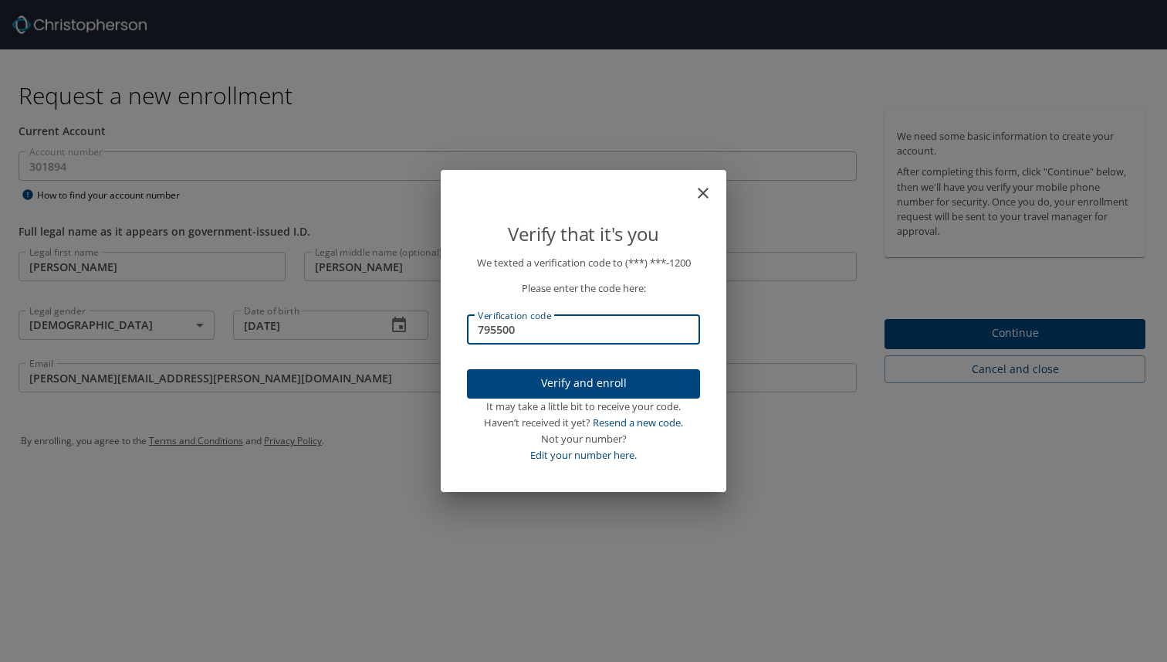
type input "795500"
click at [553, 387] on span "Verify and enroll" at bounding box center [583, 383] width 208 height 19
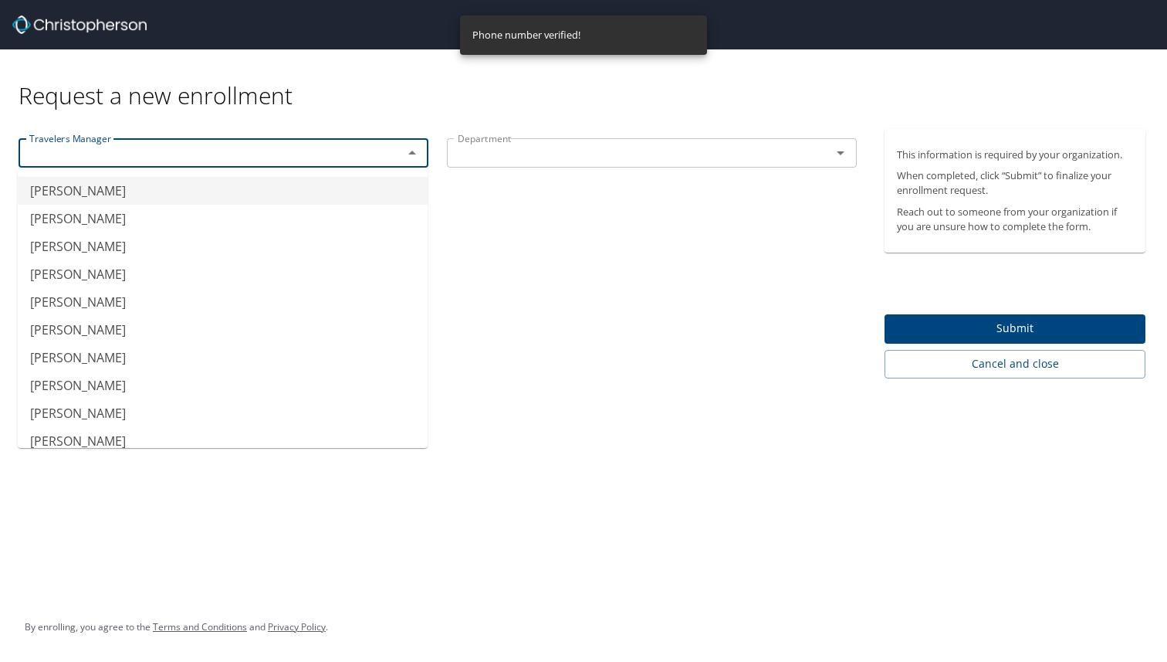
click at [354, 154] on input "text" at bounding box center [200, 153] width 355 height 20
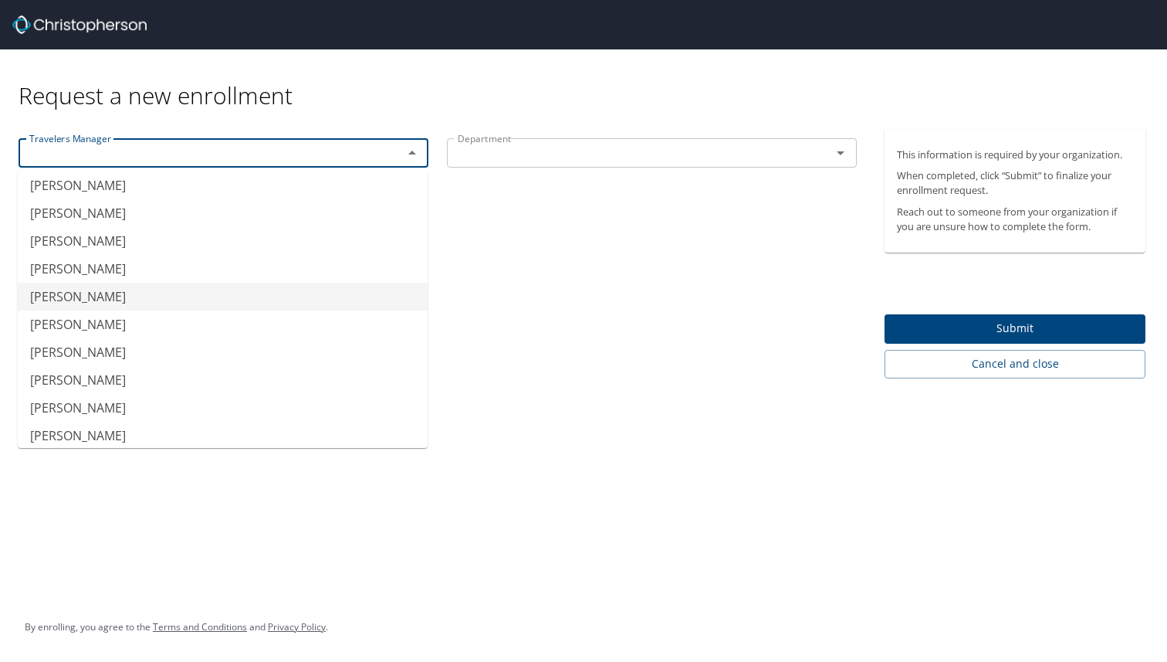
scroll to position [402, 0]
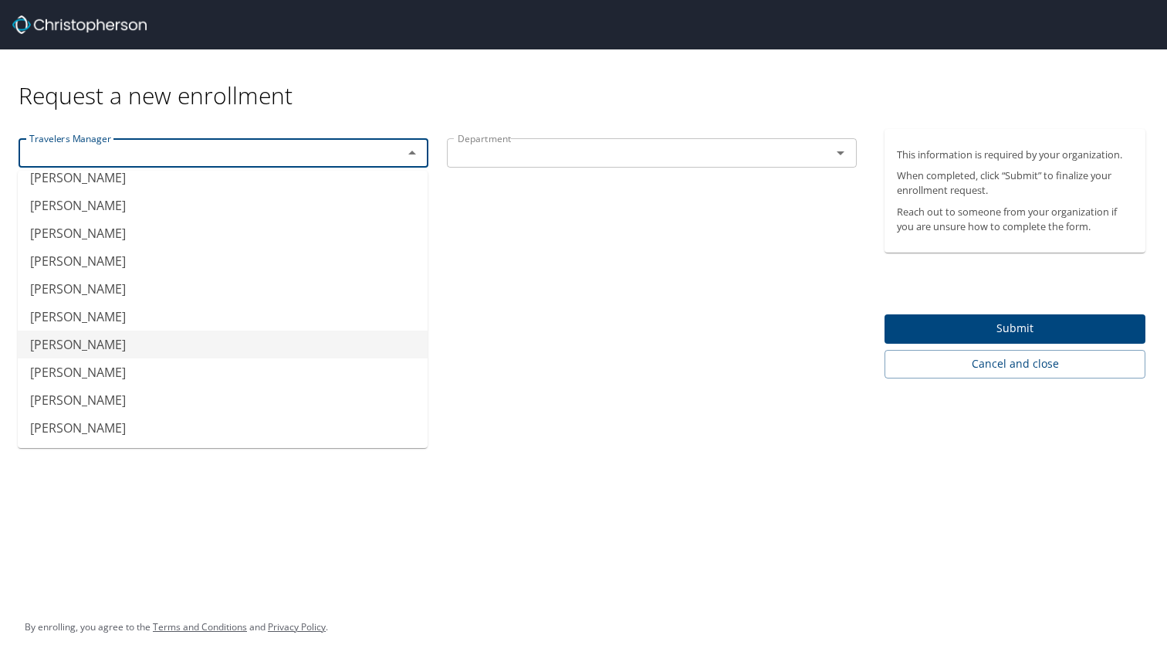
click at [140, 351] on li "Melissa Konig" at bounding box center [223, 344] width 410 height 28
type input "Melissa Konig"
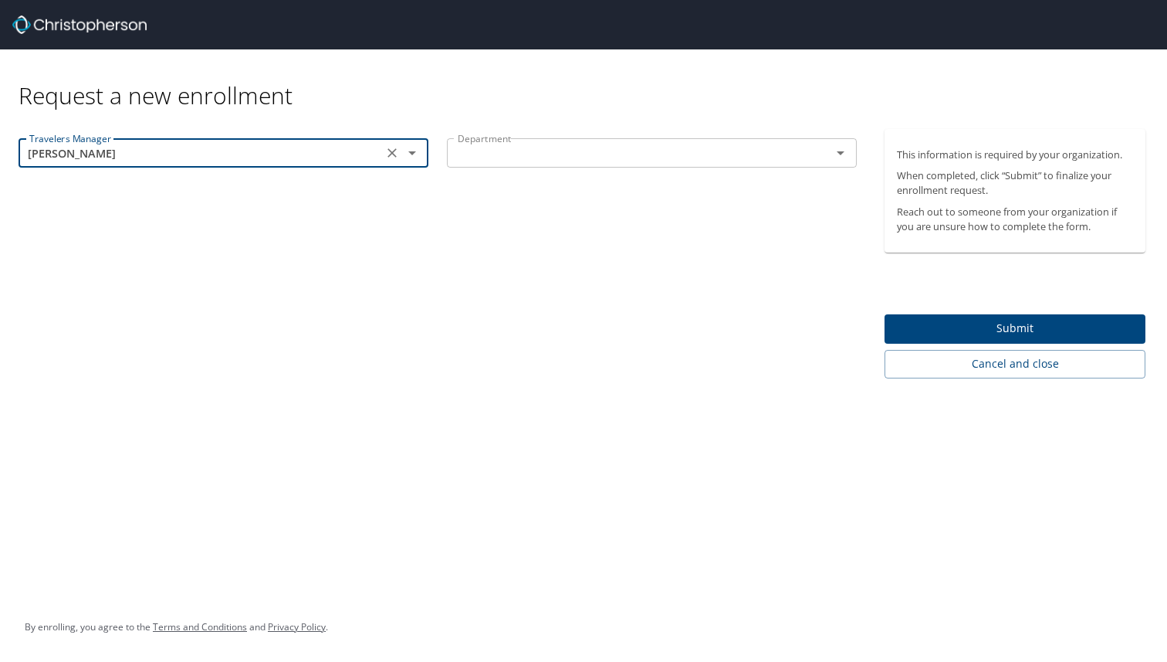
click at [601, 147] on input "text" at bounding box center [629, 153] width 355 height 20
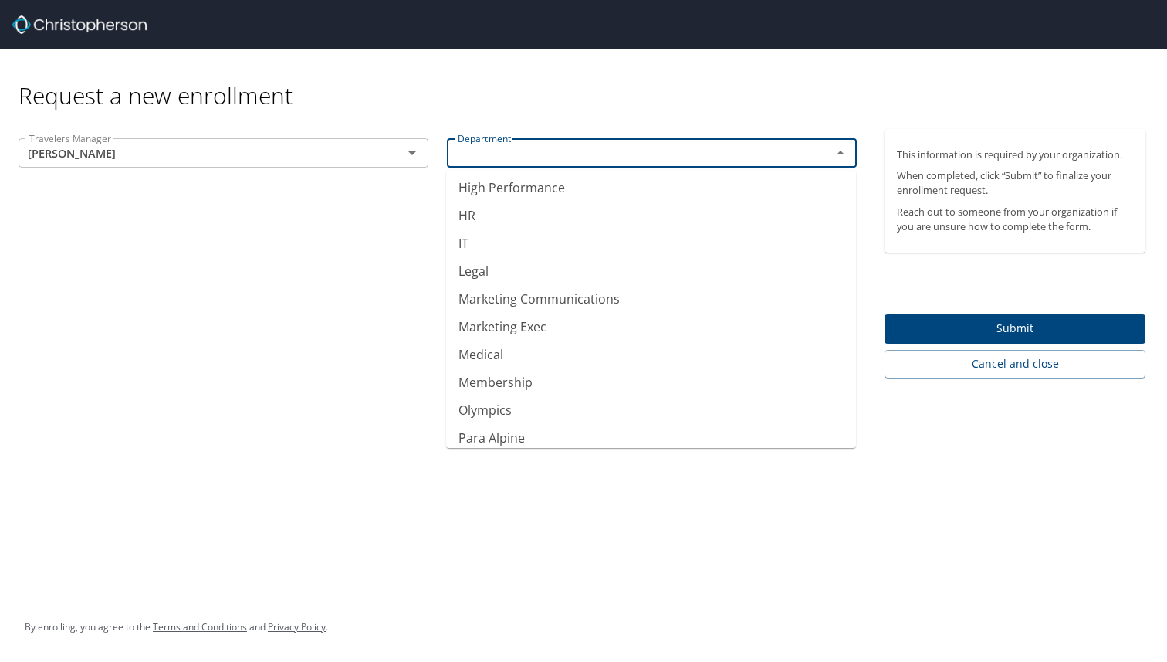
scroll to position [847, 0]
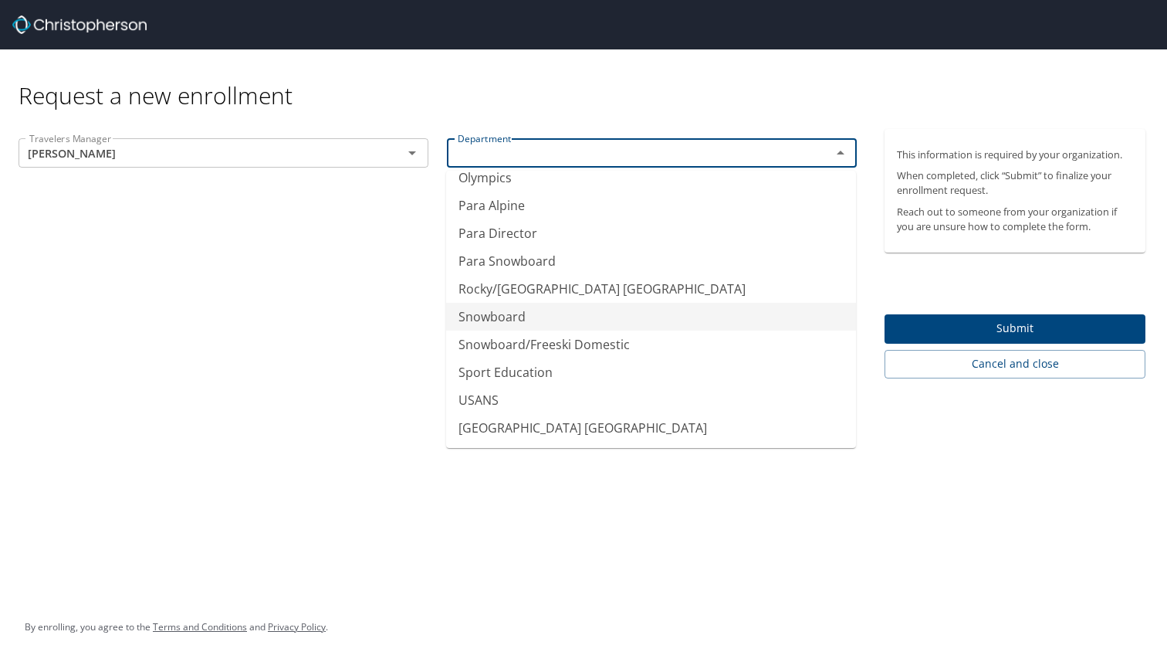
click at [523, 314] on li "Snowboard" at bounding box center [651, 317] width 410 height 28
type input "Snowboard"
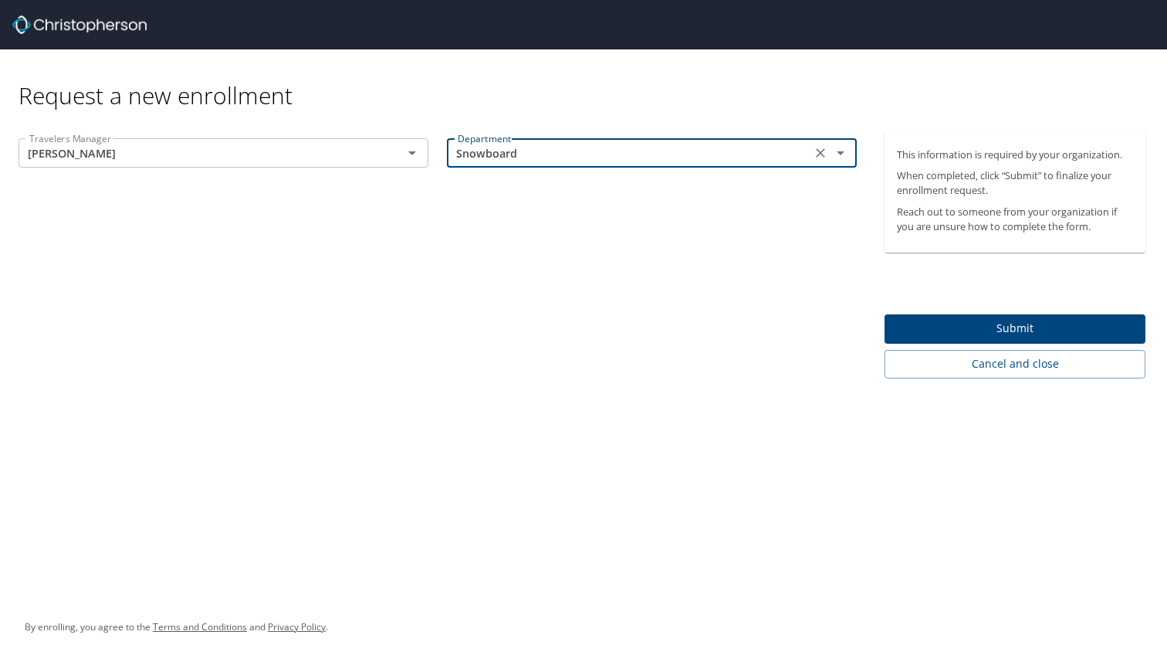
click at [990, 327] on span "Submit" at bounding box center [1015, 328] width 236 height 19
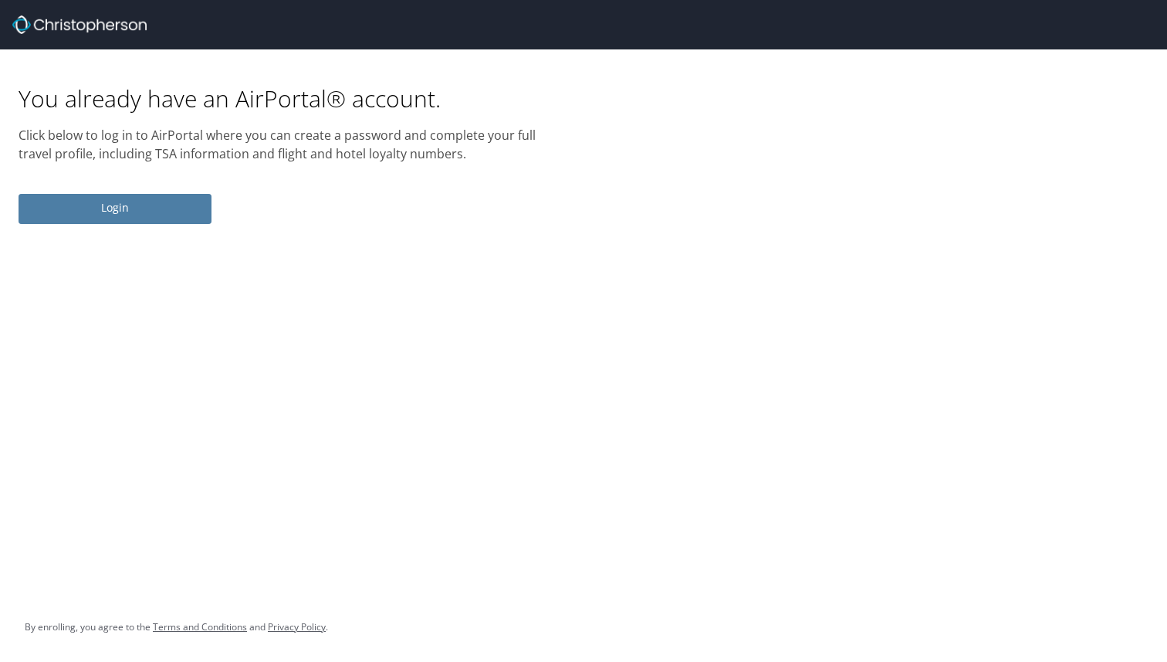
click at [188, 208] on span "Login" at bounding box center [115, 207] width 168 height 19
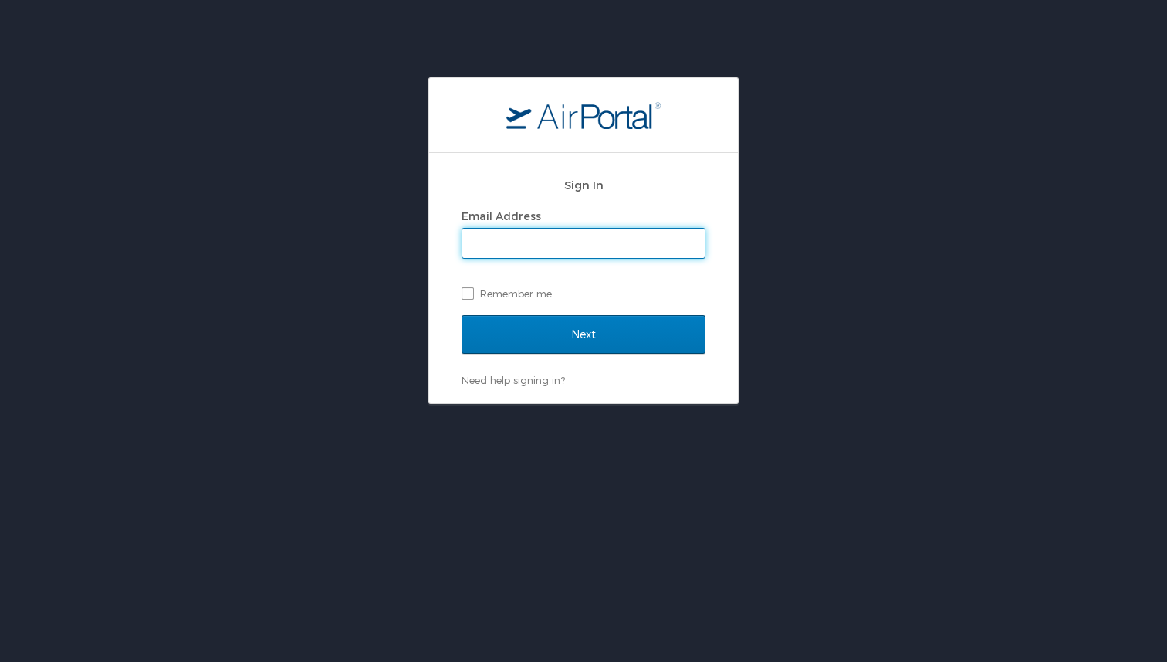
click at [495, 245] on input "Email Address" at bounding box center [583, 242] width 242 height 29
type input "adrian.feolo@usskiandsnowboard.org"
click at [462, 315] on input "Next" at bounding box center [584, 334] width 244 height 39
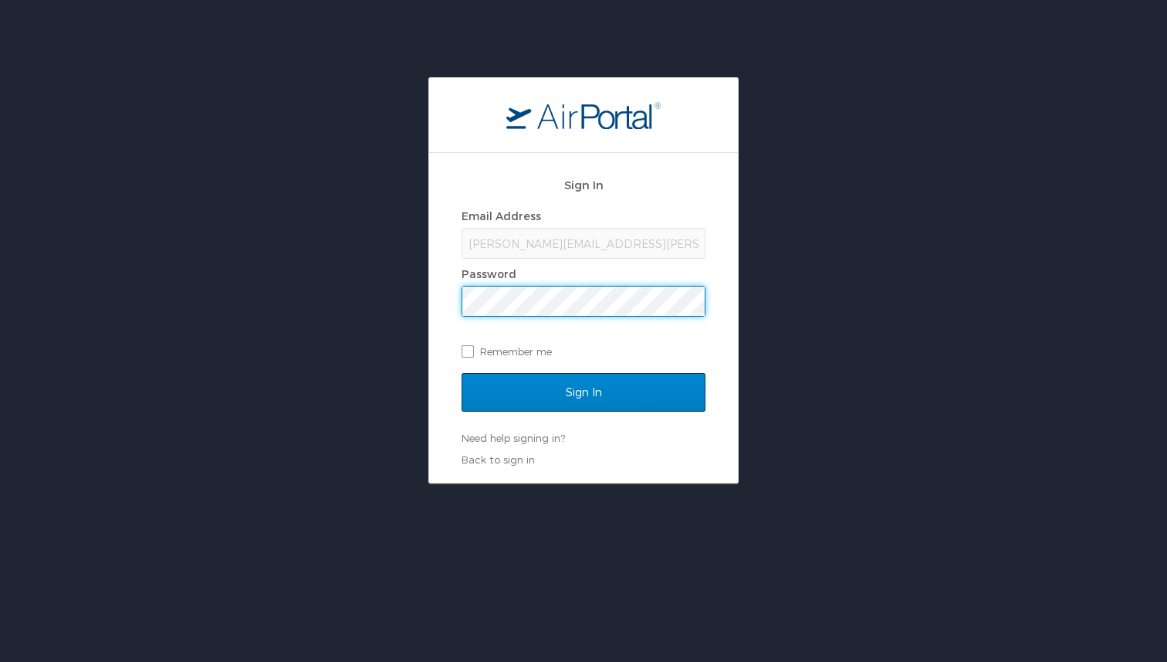
click at [462, 373] on input "Sign In" at bounding box center [584, 392] width 244 height 39
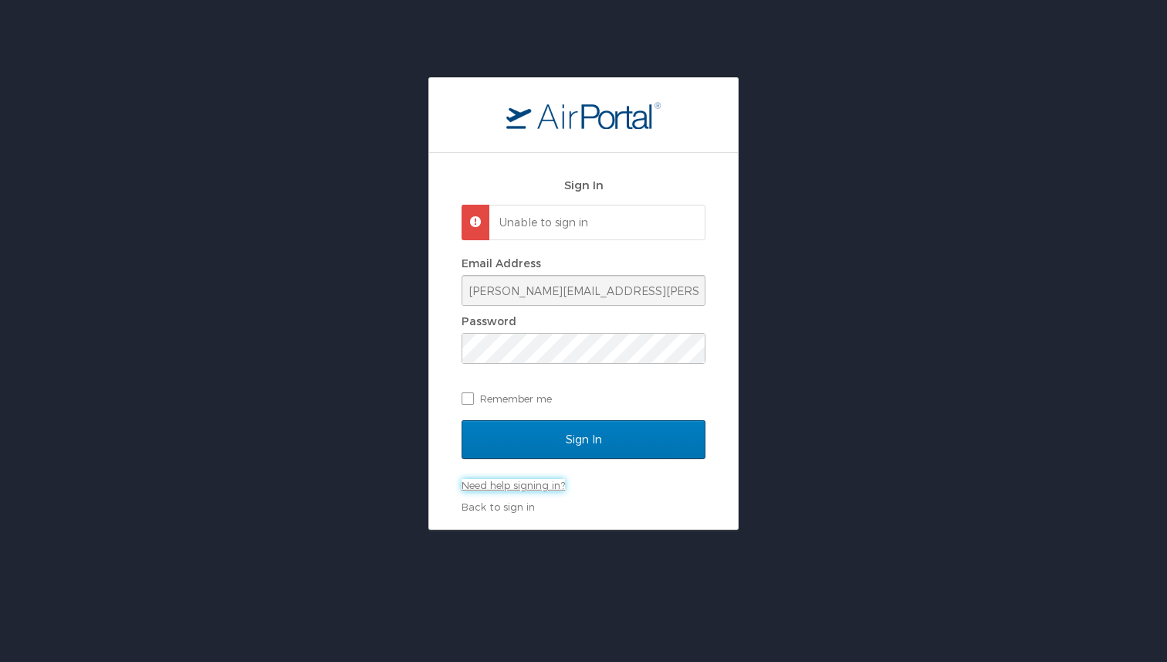
click at [509, 486] on link "Need help signing in?" at bounding box center [513, 485] width 103 height 12
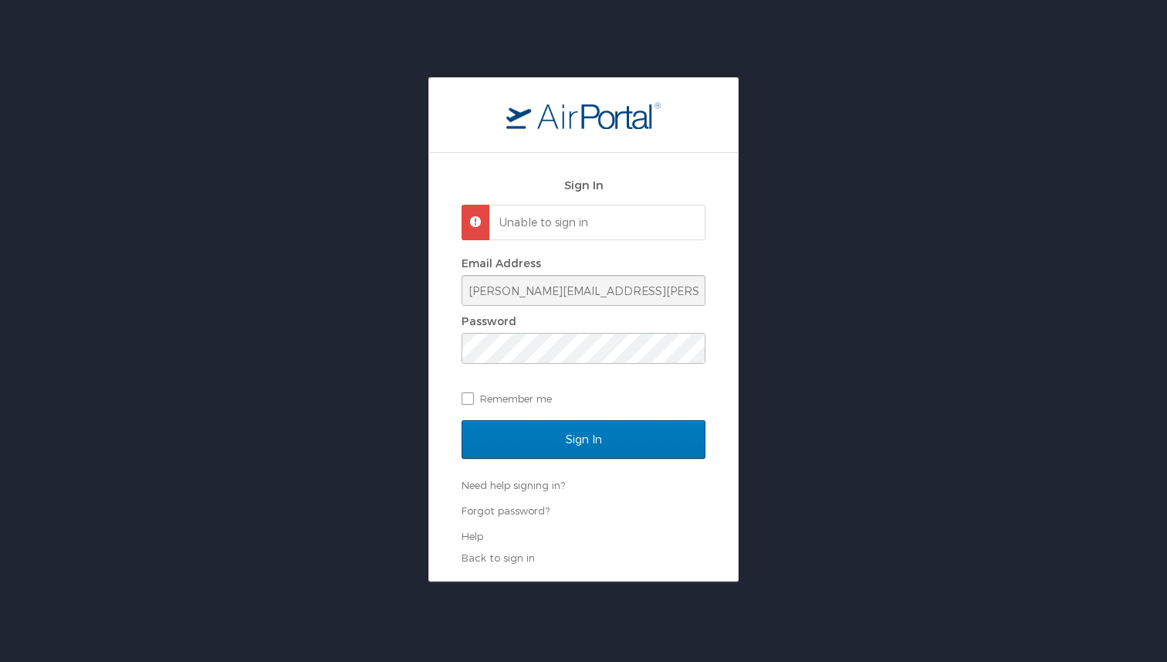
click at [513, 517] on li "Forgot password?" at bounding box center [584, 510] width 244 height 14
click at [506, 513] on link "Forgot password?" at bounding box center [506, 510] width 88 height 12
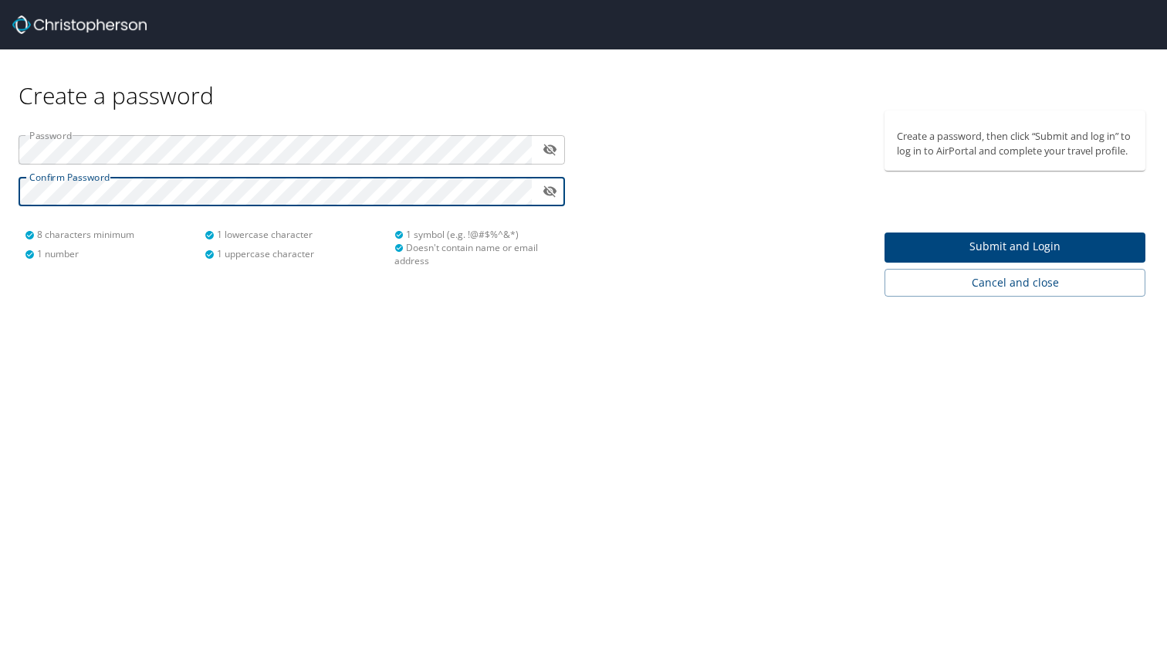
click at [944, 239] on span "Submit and Login" at bounding box center [1015, 246] width 236 height 19
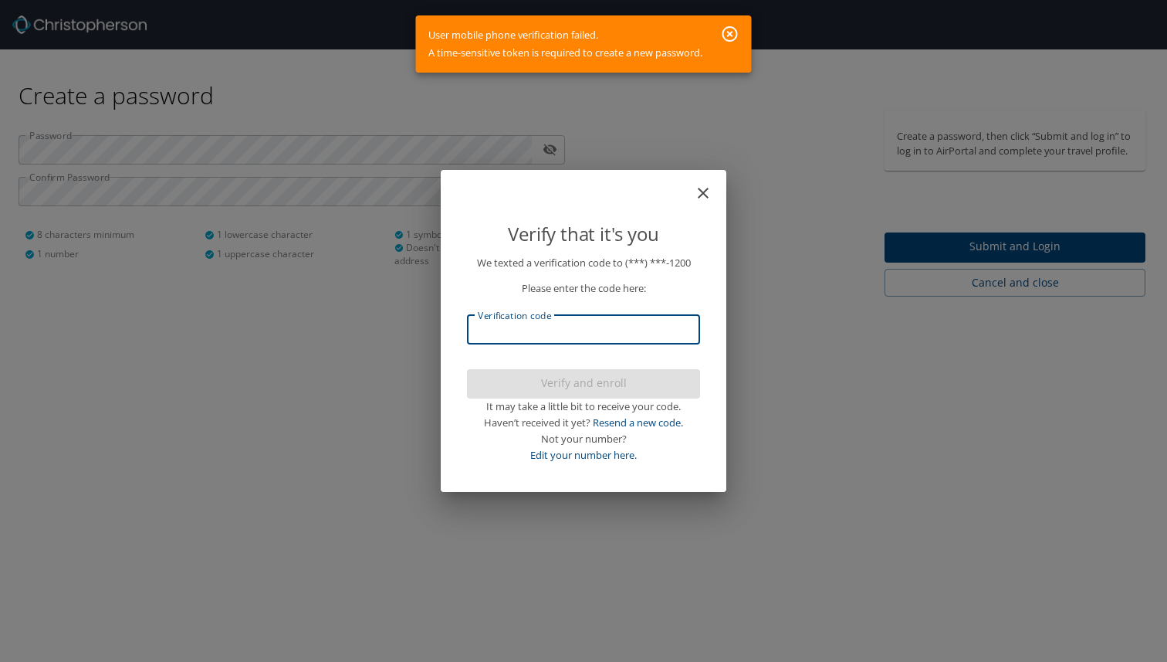
click at [545, 335] on input "Verification code" at bounding box center [583, 329] width 233 height 29
click at [729, 452] on div "Verify that it's you We texted a verification code to (***) ***- 1200 Please en…" at bounding box center [583, 331] width 1167 height 662
click at [575, 330] on input "Verification code" at bounding box center [583, 329] width 233 height 29
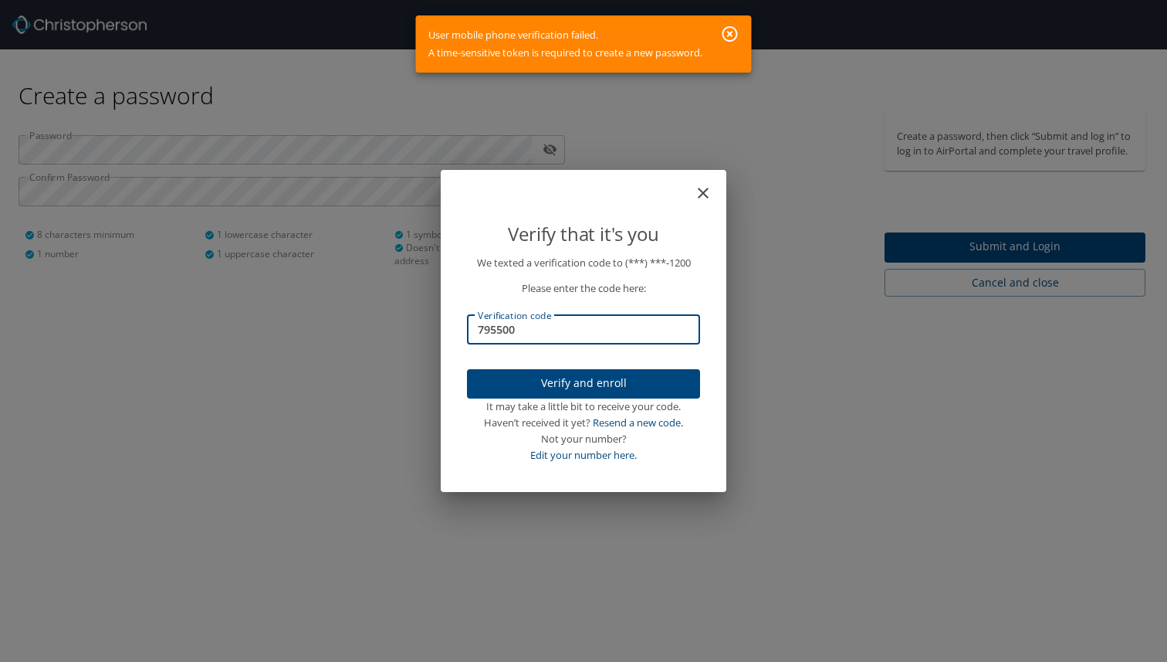
type input "795500"
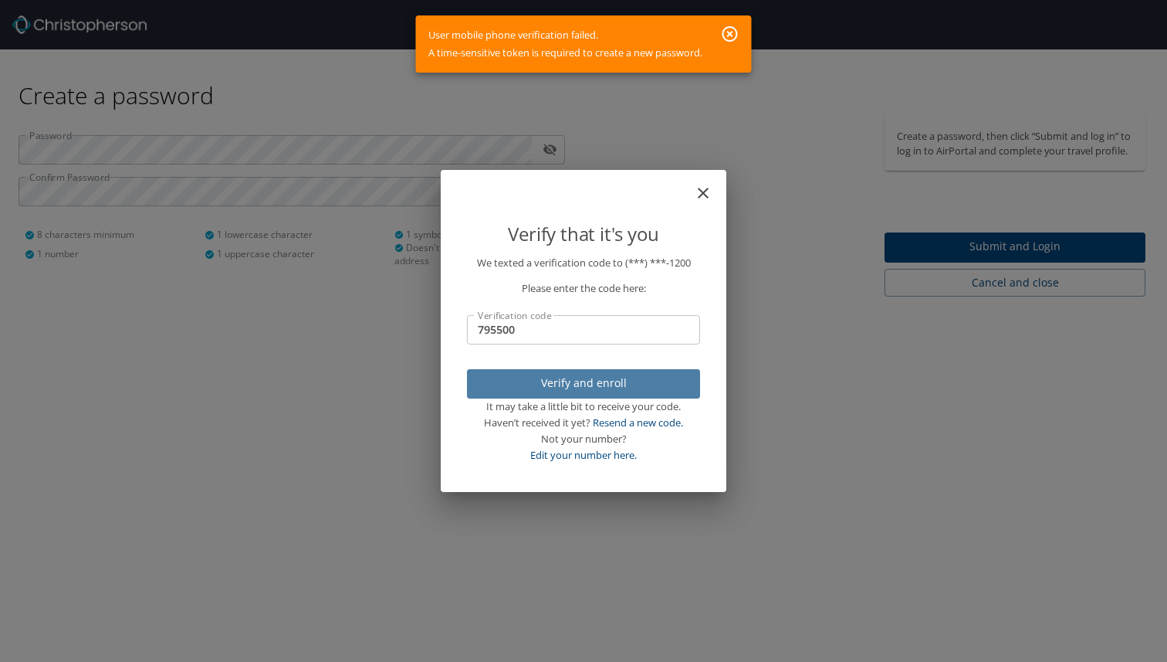
click at [593, 395] on button "Verify and enroll" at bounding box center [583, 384] width 233 height 30
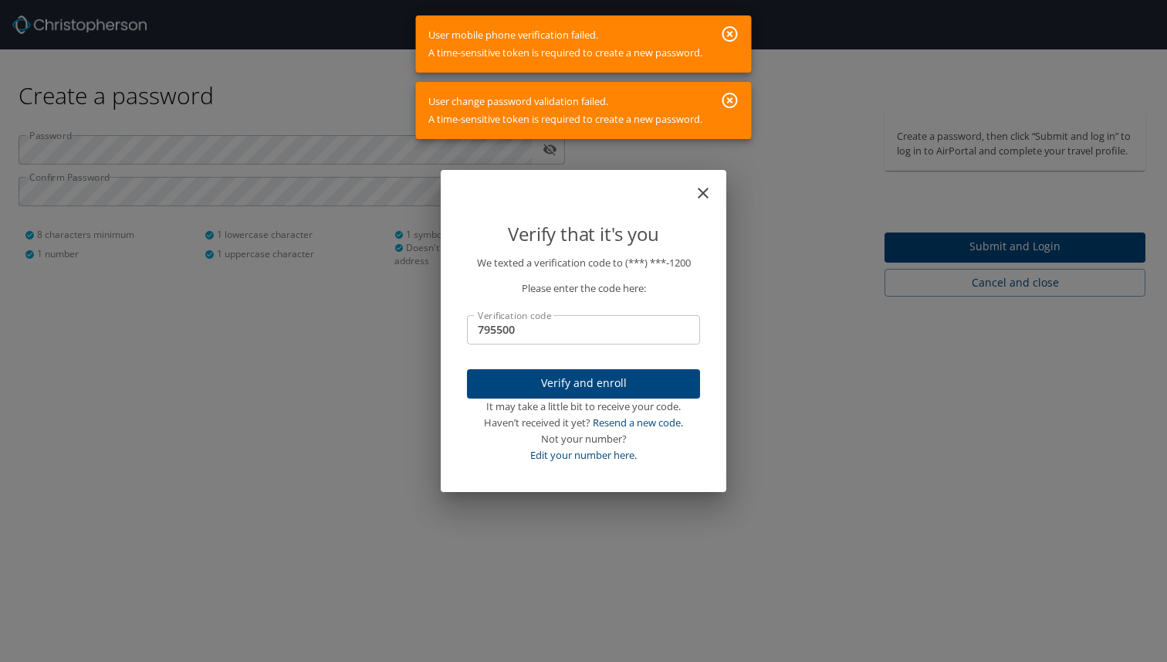
click at [730, 101] on icon "button" at bounding box center [729, 100] width 15 height 15
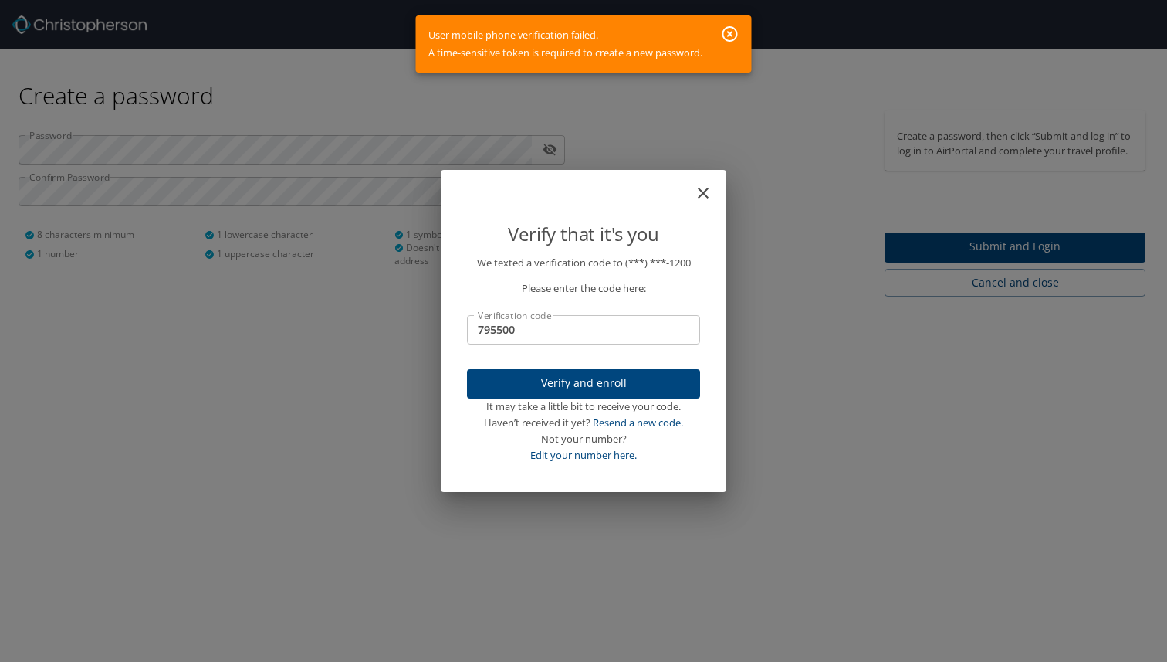
click at [729, 18] on div "User mobile phone verification failed. A time-sensitive token is required to cr…" at bounding box center [584, 43] width 336 height 57
click at [729, 25] on icon "button" at bounding box center [730, 34] width 19 height 19
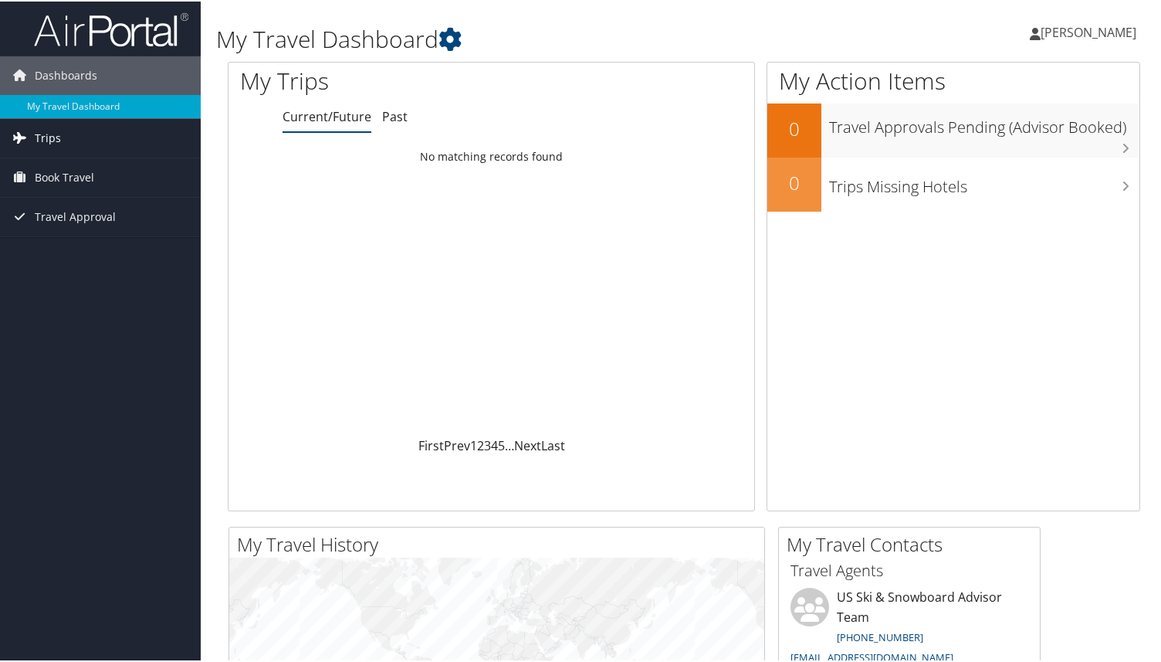
click at [46, 143] on span "Trips" at bounding box center [48, 136] width 26 height 39
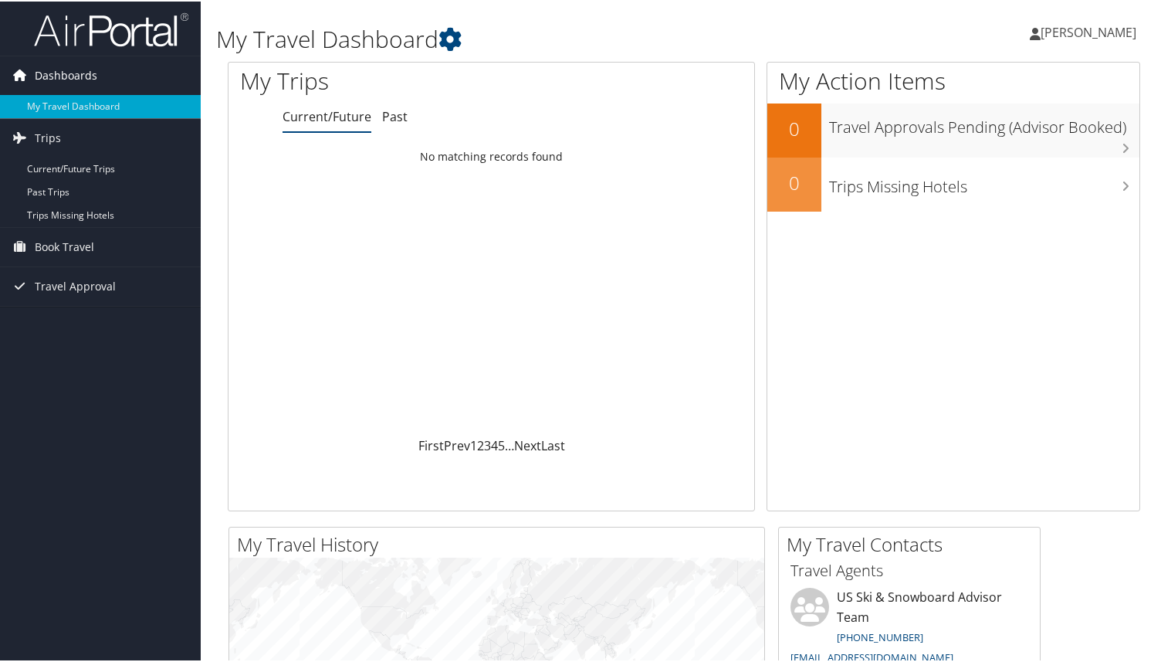
click at [87, 68] on span "Dashboards" at bounding box center [66, 74] width 63 height 39
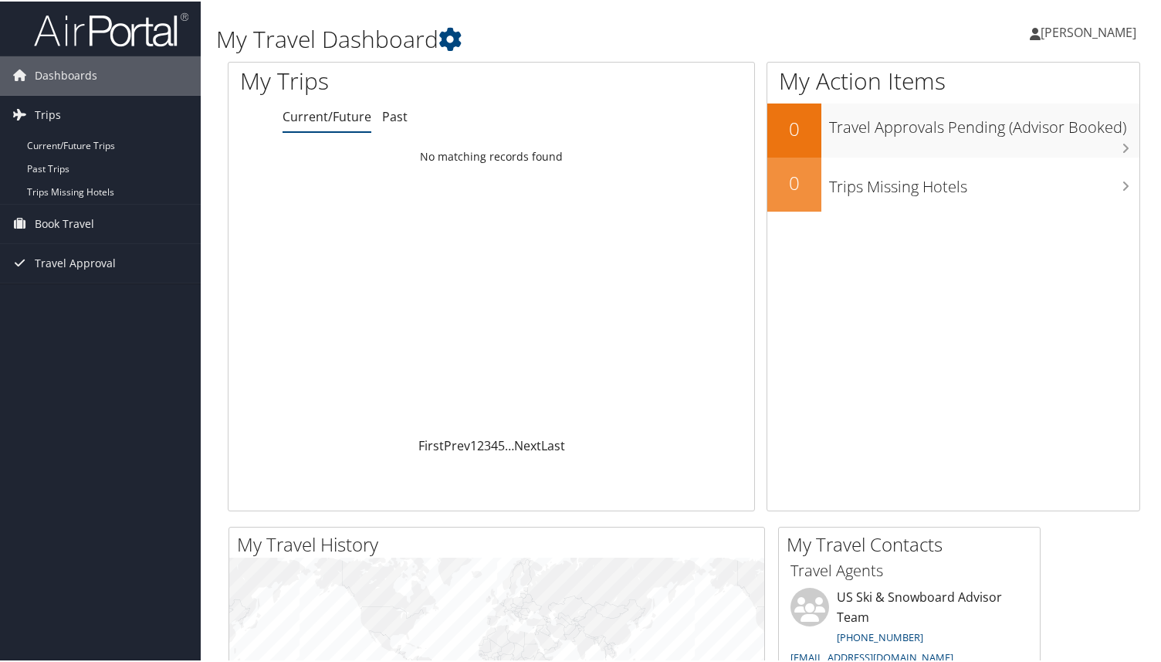
click at [1081, 38] on span "[PERSON_NAME]" at bounding box center [1089, 30] width 96 height 17
click at [52, 224] on span "Book Travel" at bounding box center [64, 222] width 59 height 39
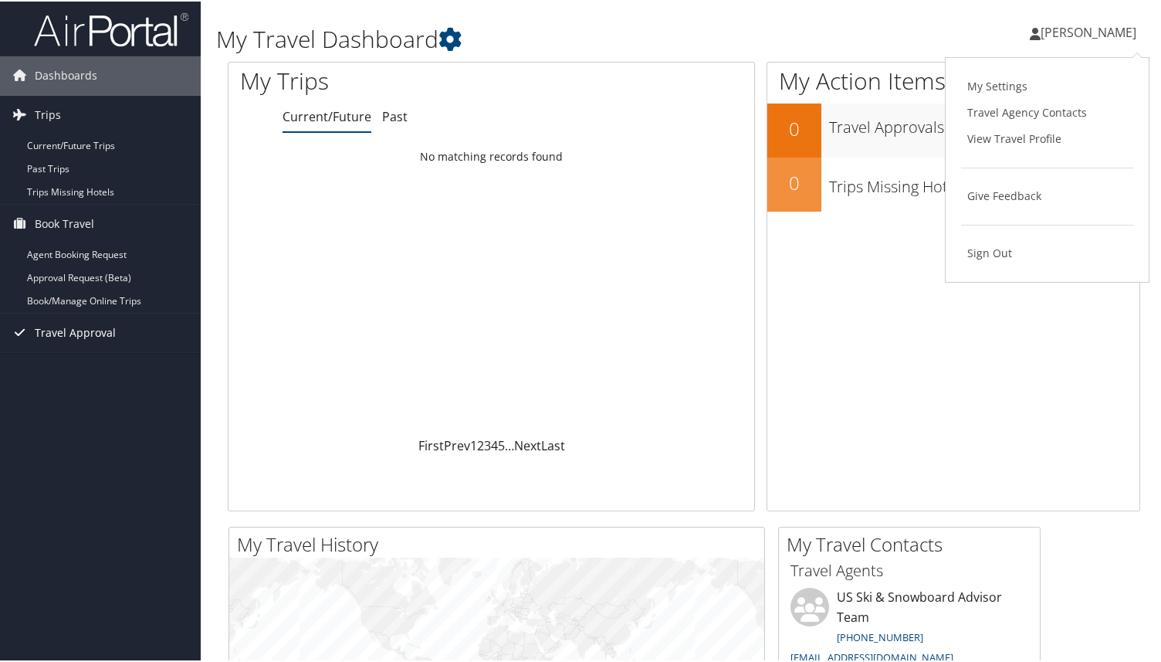
click at [97, 345] on span "Travel Approval" at bounding box center [75, 331] width 81 height 39
click at [139, 22] on img at bounding box center [111, 28] width 154 height 36
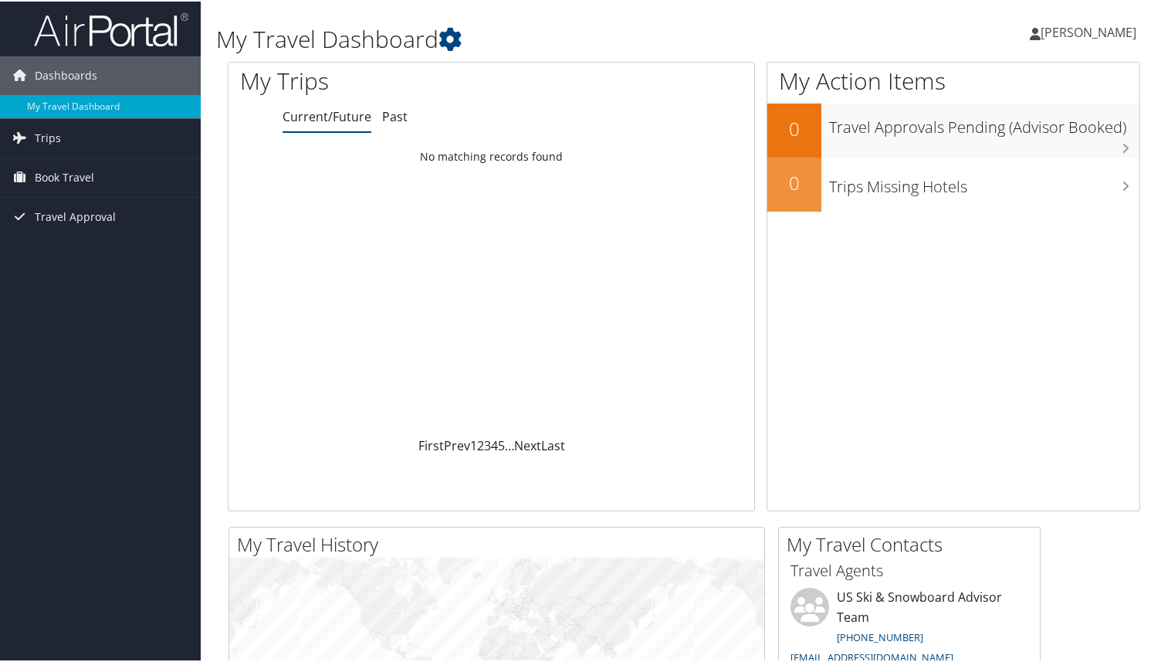
click at [1082, 38] on span "[PERSON_NAME]" at bounding box center [1089, 30] width 96 height 17
click at [1038, 141] on link "View Travel Profile" at bounding box center [1047, 137] width 172 height 26
click at [454, 36] on icon at bounding box center [449, 37] width 23 height 23
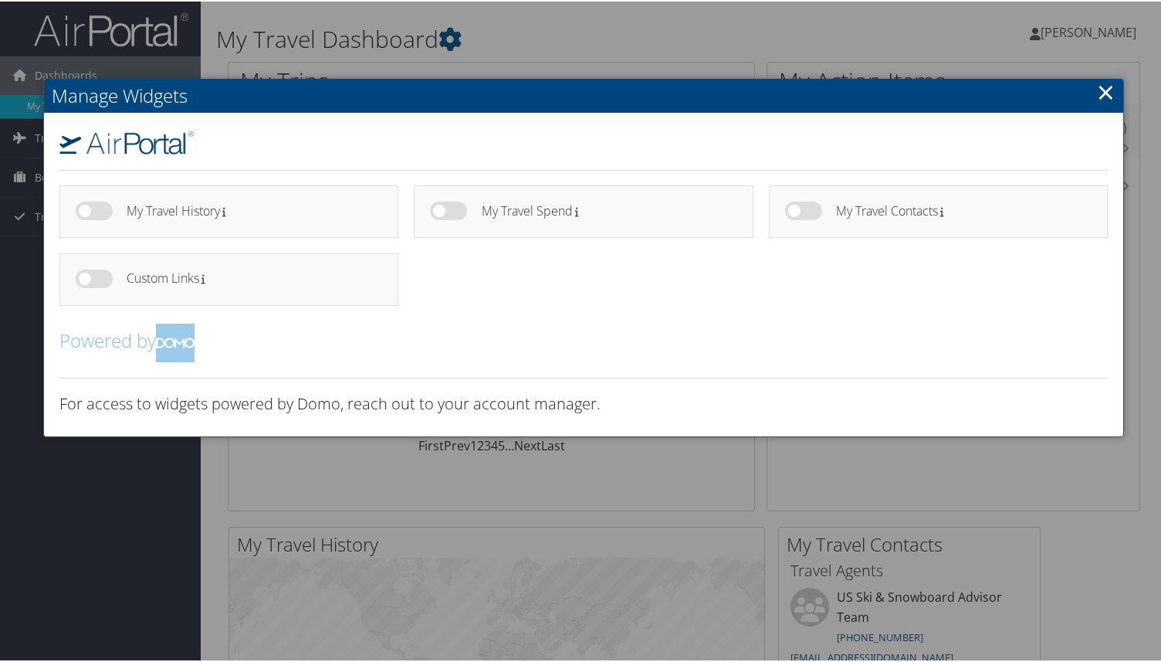
click at [1097, 100] on link "×" at bounding box center [1106, 90] width 18 height 31
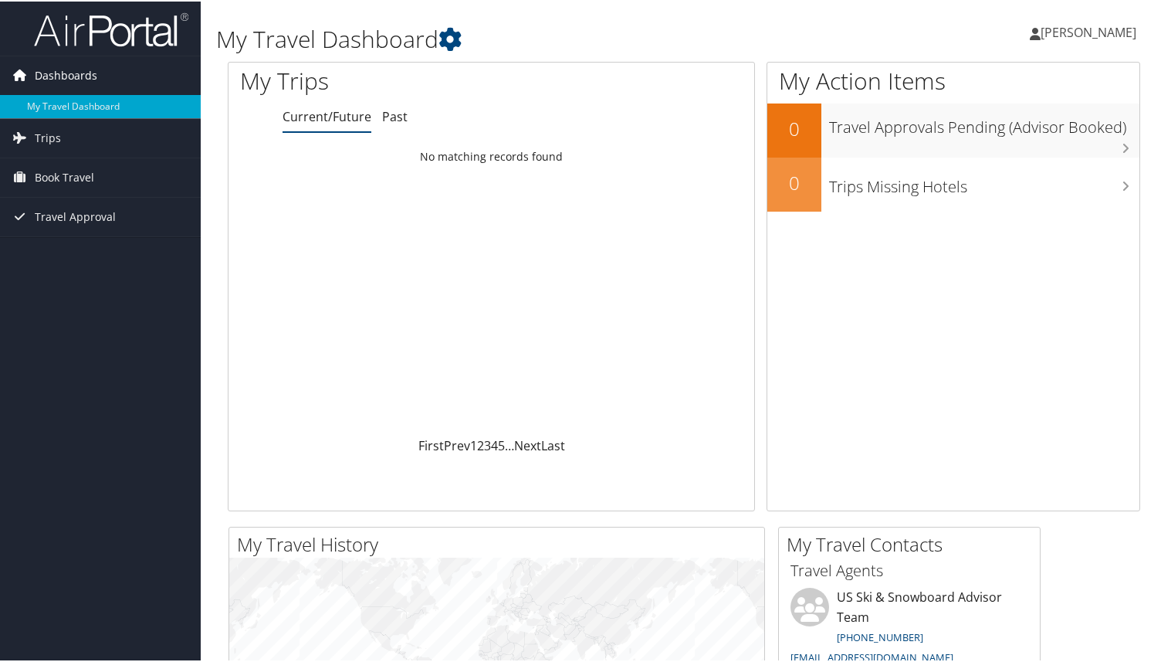
click at [63, 76] on span "Dashboards" at bounding box center [66, 74] width 63 height 39
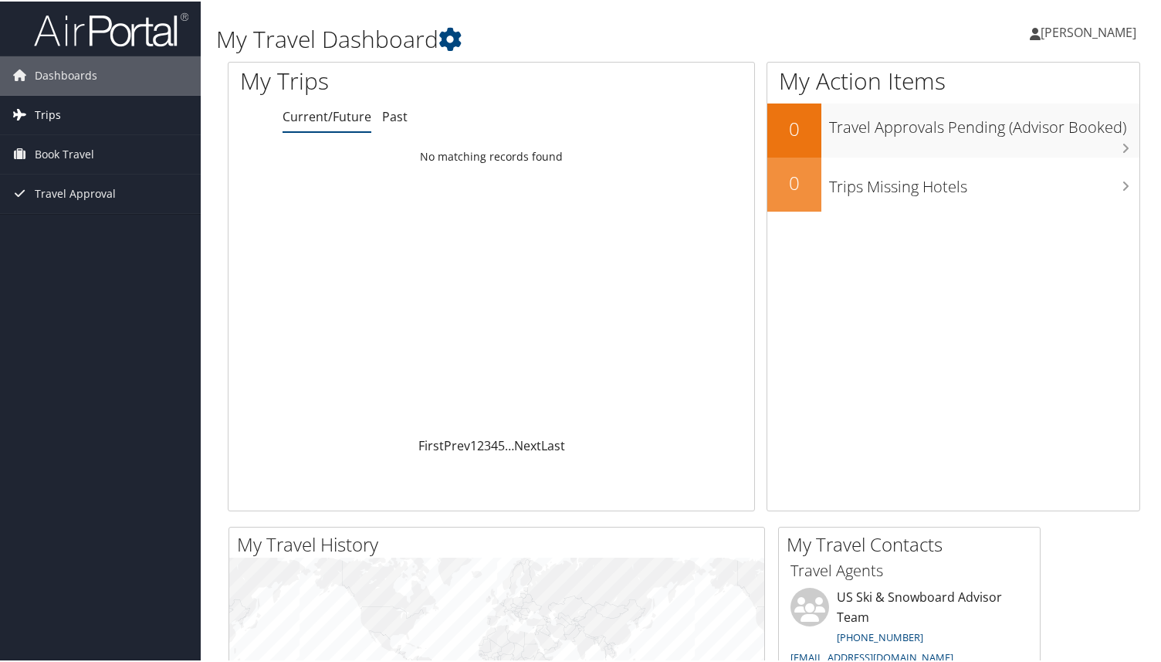
click at [66, 109] on link "Trips" at bounding box center [100, 113] width 201 height 39
click at [1070, 32] on span "[PERSON_NAME]" at bounding box center [1089, 30] width 96 height 17
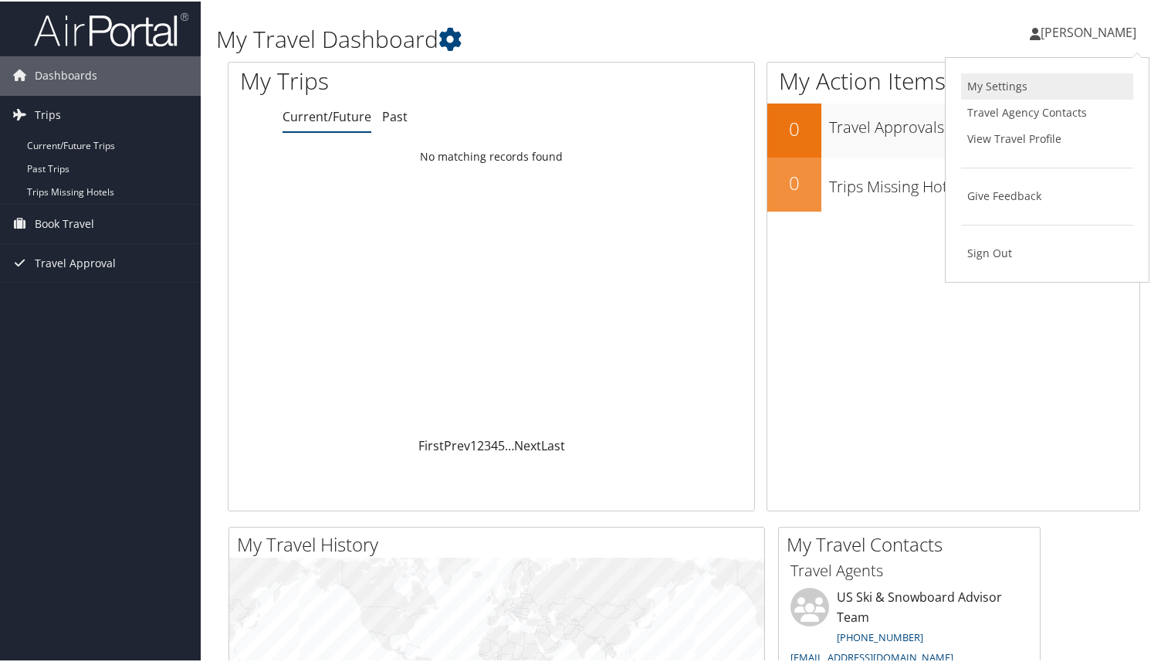
click at [1030, 82] on link "My Settings" at bounding box center [1047, 85] width 172 height 26
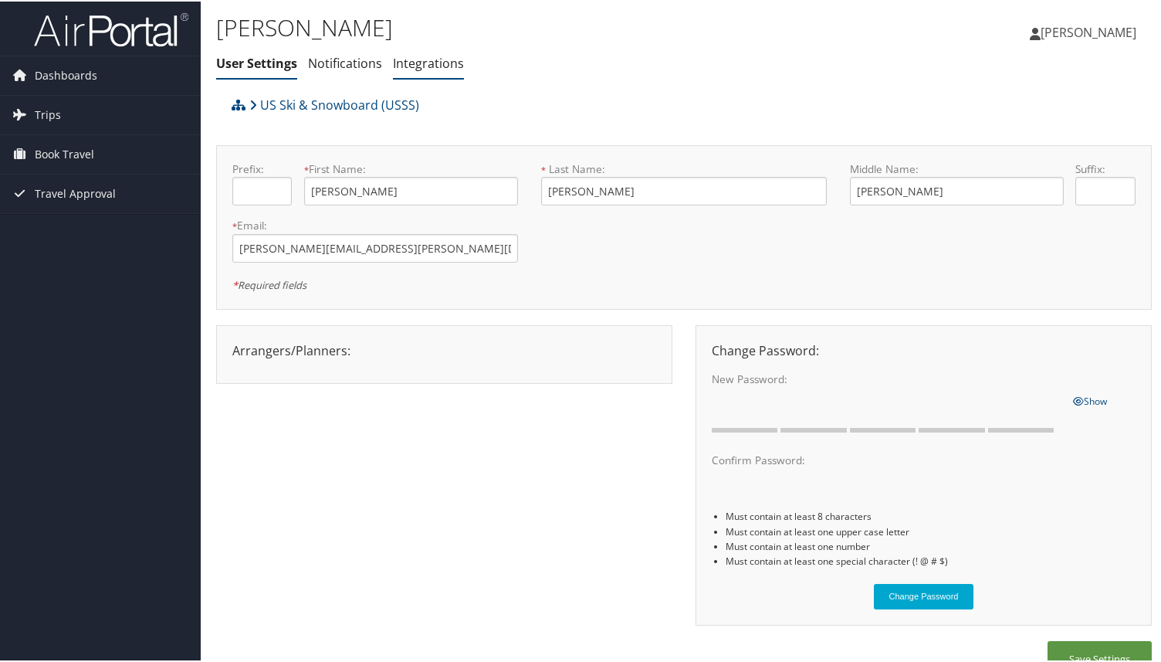
click at [421, 66] on link "Integrations" at bounding box center [428, 61] width 71 height 17
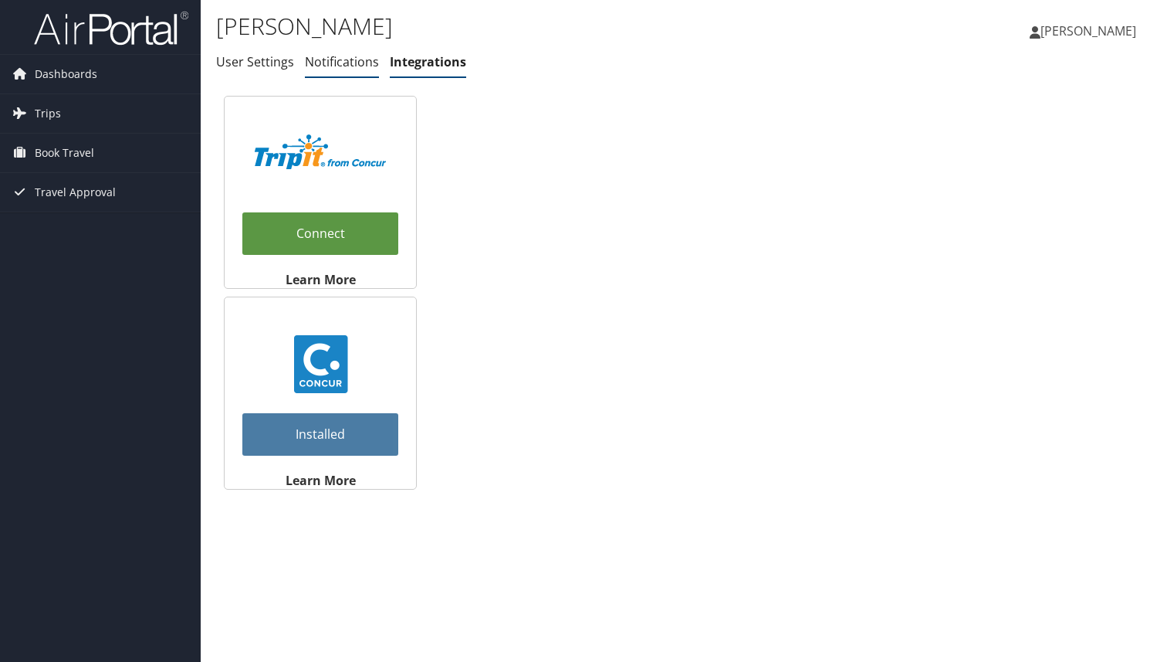
click at [329, 64] on link "Notifications" at bounding box center [342, 61] width 74 height 17
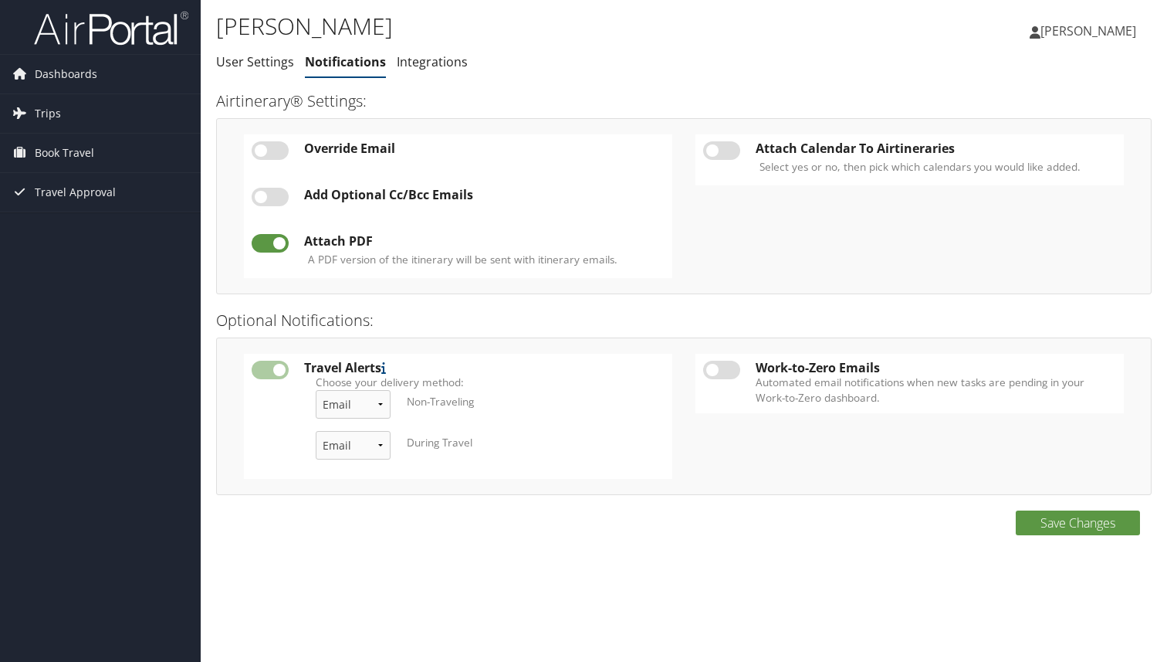
click at [273, 198] on label at bounding box center [270, 197] width 37 height 19
click at [269, 198] on input "checkbox" at bounding box center [264, 200] width 10 height 10
checkbox input "true"
click at [501, 205] on td "Add Optional Cc/Bcc Emails – Add New" at bounding box center [484, 204] width 376 height 46
click at [501, 204] on td "Add Optional Cc/Bcc Emails – Add New" at bounding box center [484, 204] width 376 height 46
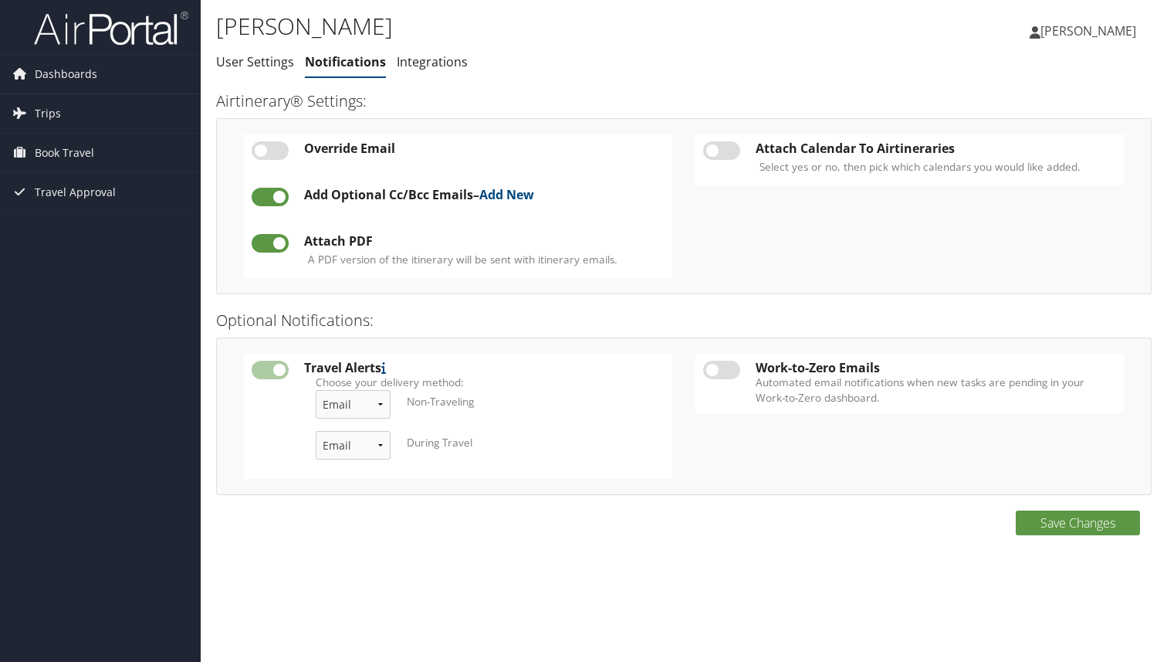
click at [501, 202] on td "Add Optional Cc/Bcc Emails – Add New" at bounding box center [484, 204] width 376 height 46
click at [506, 193] on link "Add New" at bounding box center [506, 194] width 55 height 17
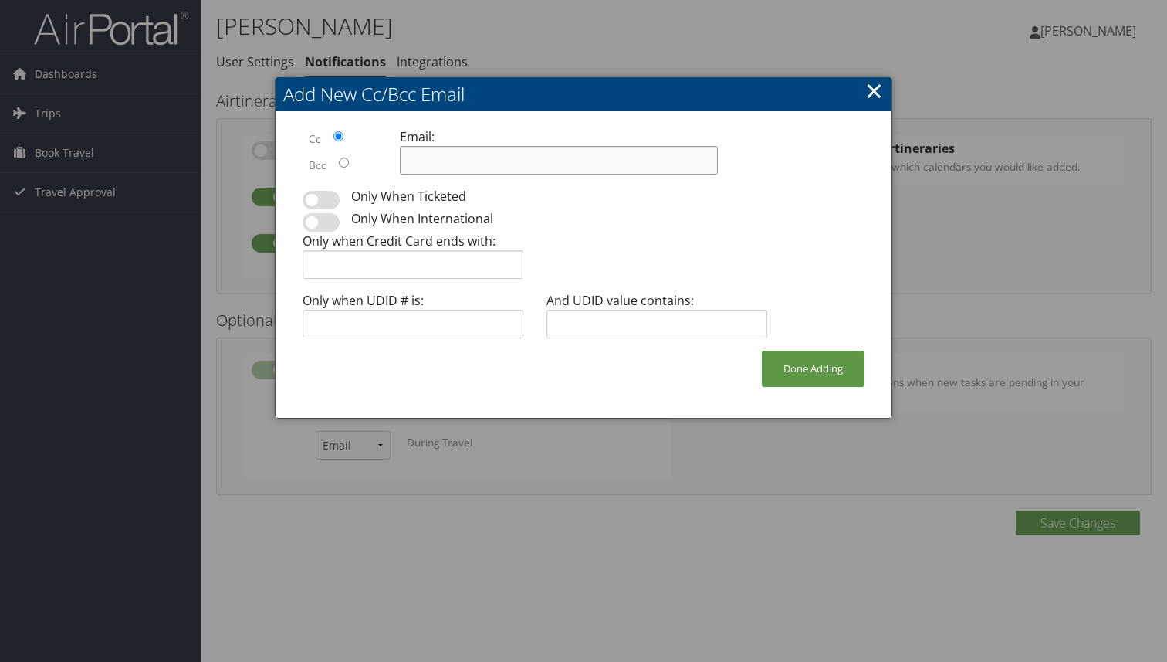
click at [462, 173] on input at bounding box center [559, 160] width 318 height 29
type input "adrianfeolo94@gmail.com"
click at [425, 270] on input at bounding box center [413, 264] width 221 height 29
click at [820, 385] on button "Done Adding" at bounding box center [813, 368] width 103 height 36
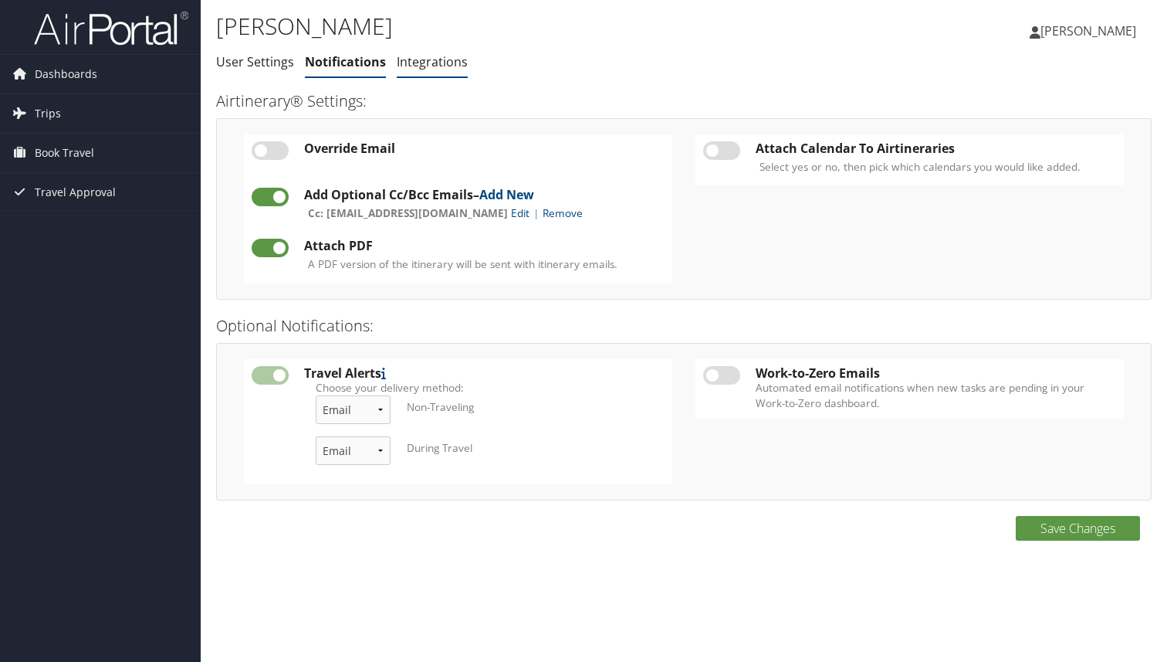
click at [430, 62] on link "Integrations" at bounding box center [432, 61] width 71 height 17
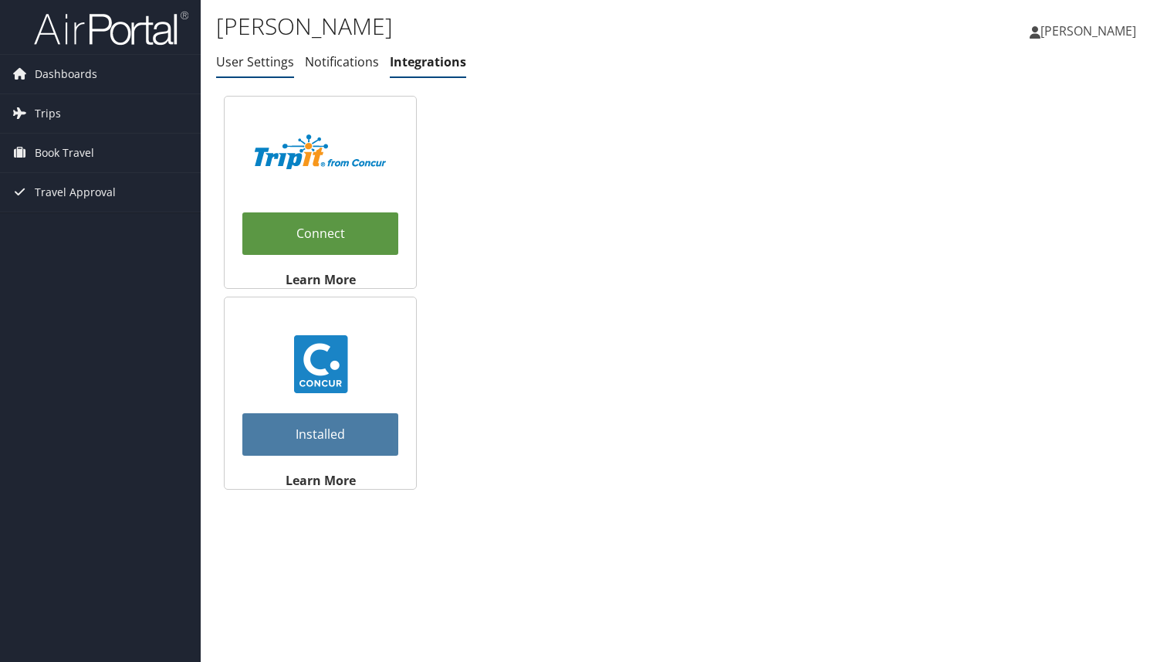
click at [218, 56] on link "User Settings" at bounding box center [255, 61] width 78 height 17
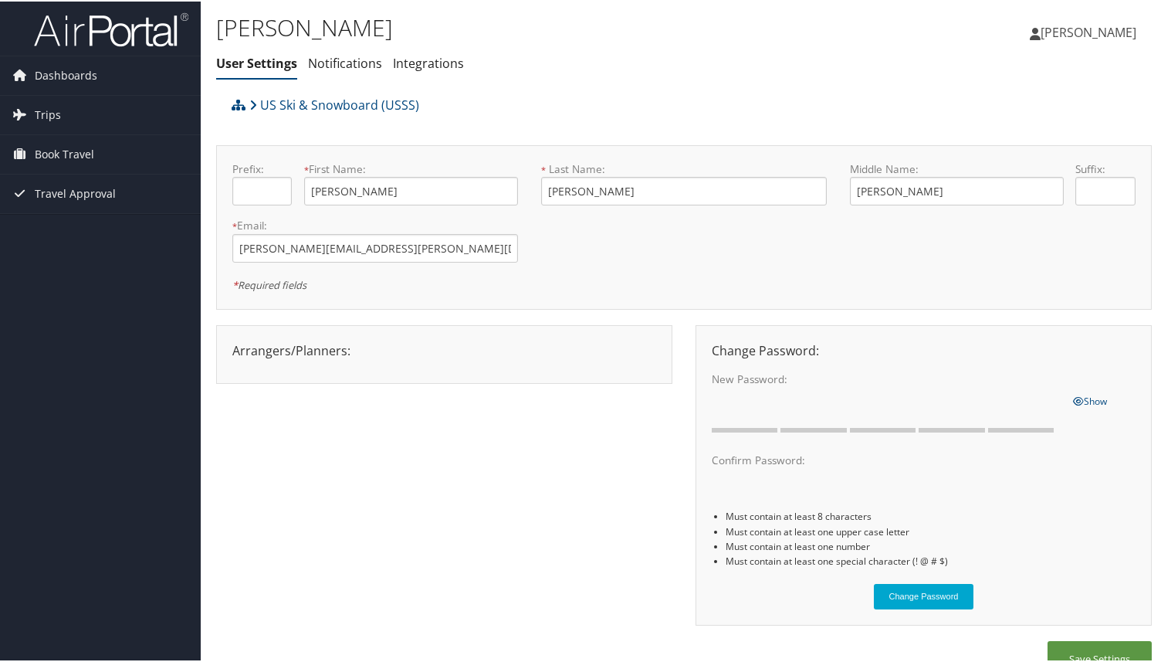
click at [1106, 39] on span "[PERSON_NAME]" at bounding box center [1089, 30] width 96 height 17
click at [1052, 136] on link "View Travel Profile" at bounding box center [1047, 137] width 172 height 26
click at [54, 149] on span "Book Travel" at bounding box center [64, 153] width 59 height 39
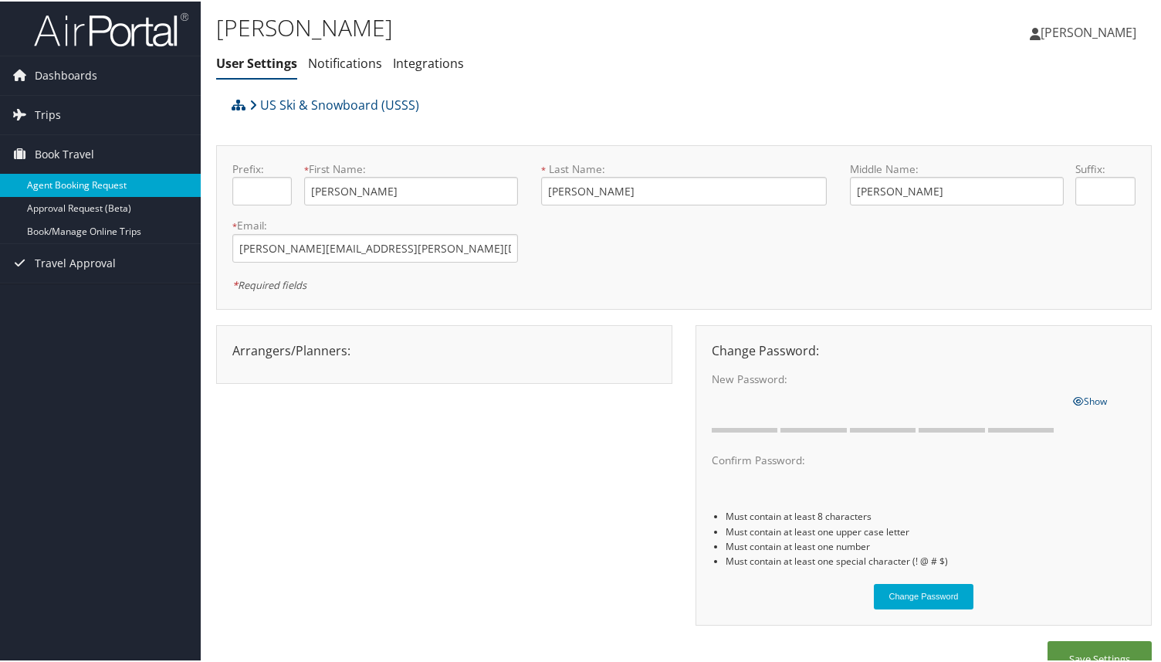
click at [61, 188] on link "Agent Booking Request" at bounding box center [100, 183] width 201 height 23
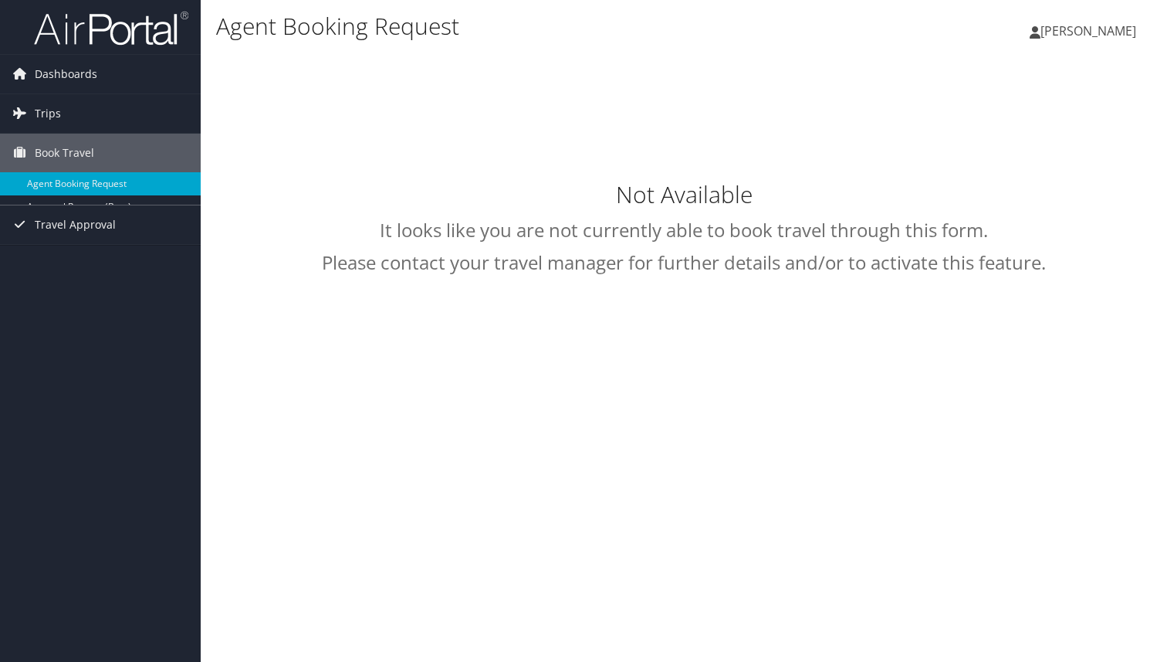
select select "trips@cbtravel.com"
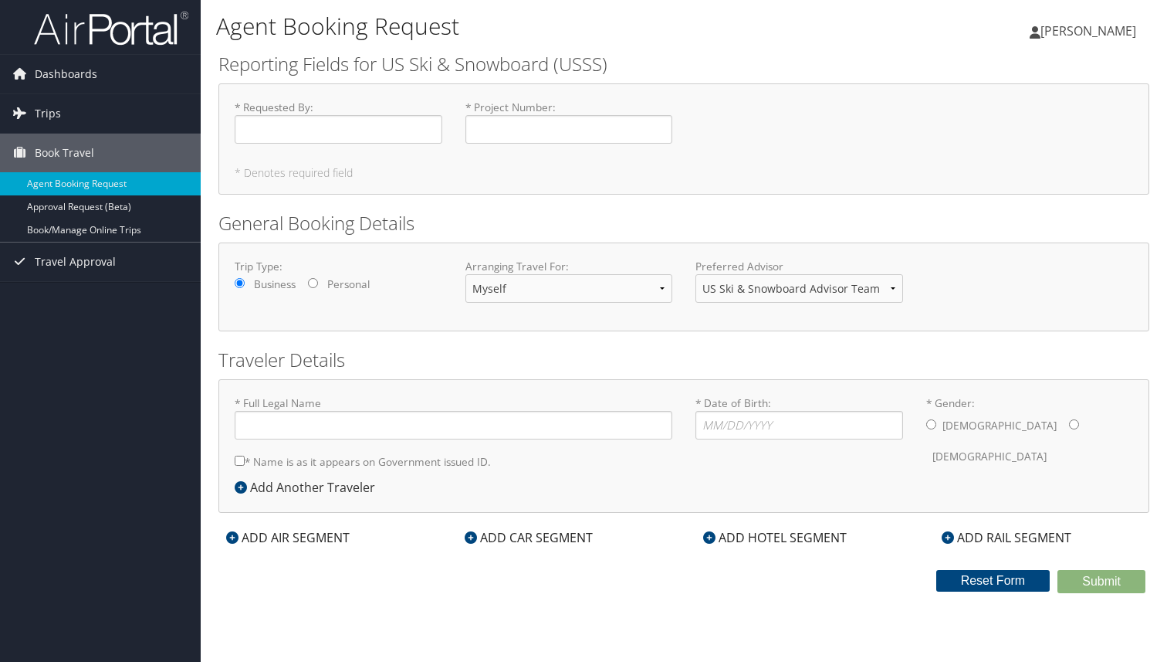
type input "Adrian Julius Feolo"
click at [51, 107] on span "Trips" at bounding box center [48, 113] width 26 height 39
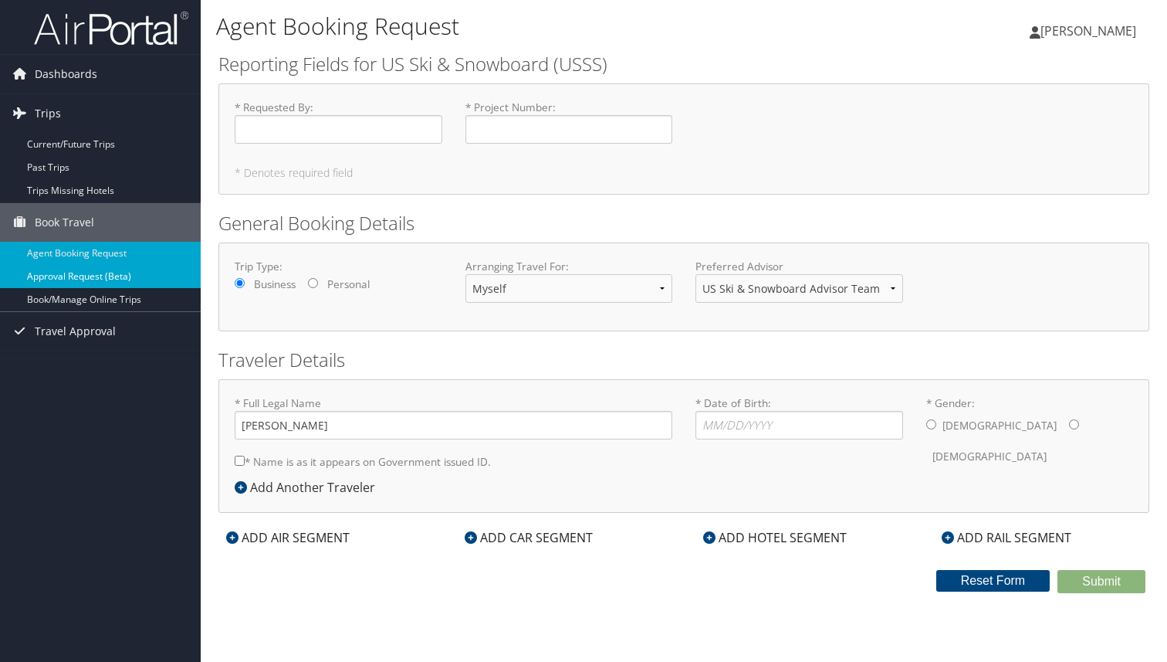
click at [65, 276] on link "Approval Request (Beta)" at bounding box center [100, 276] width 201 height 23
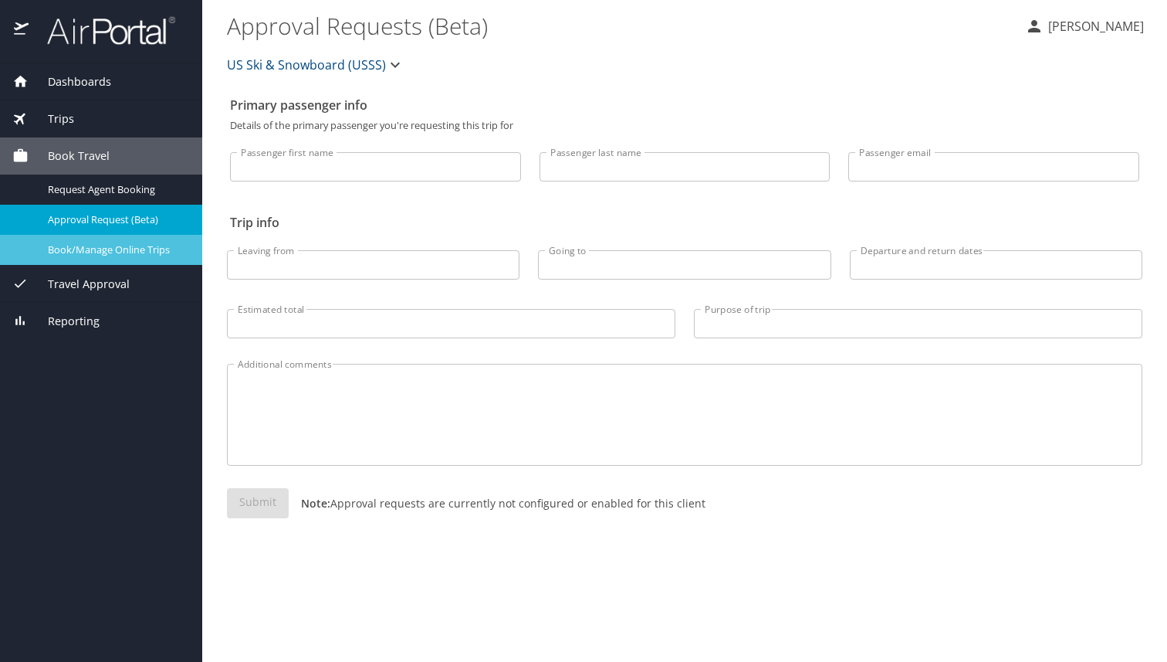
click at [133, 252] on span "Book/Manage Online Trips" at bounding box center [116, 249] width 136 height 15
click at [1084, 23] on p "[PERSON_NAME]" at bounding box center [1094, 26] width 100 height 19
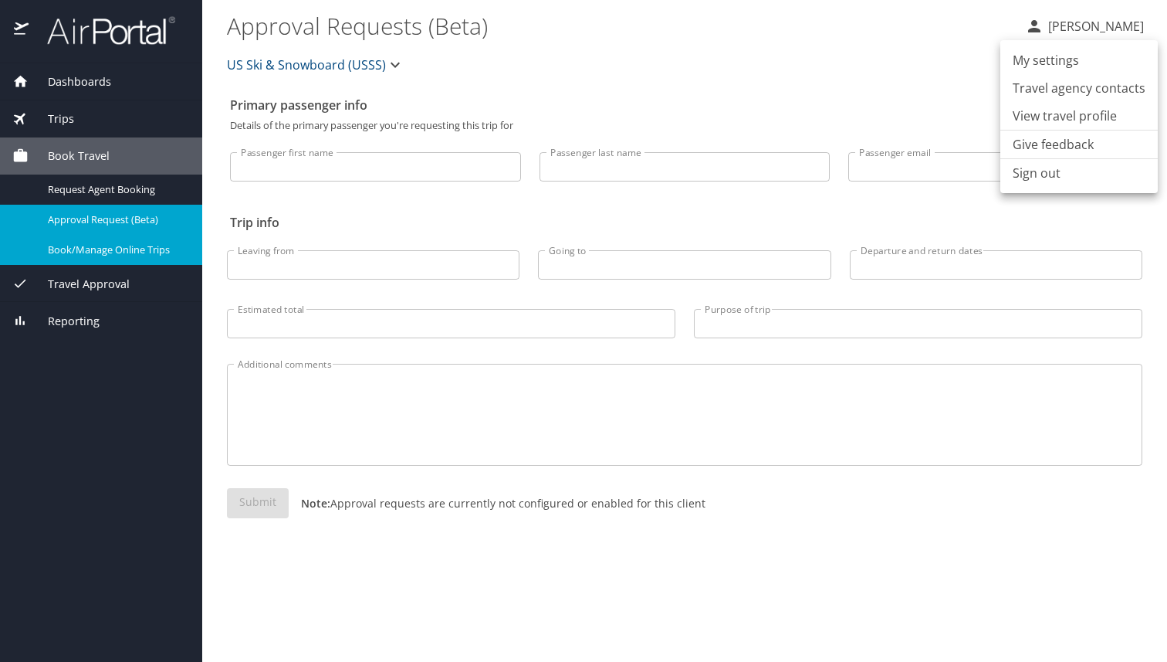
click at [1067, 112] on li "View travel profile" at bounding box center [1078, 116] width 157 height 28
